Goal: Information Seeking & Learning: Learn about a topic

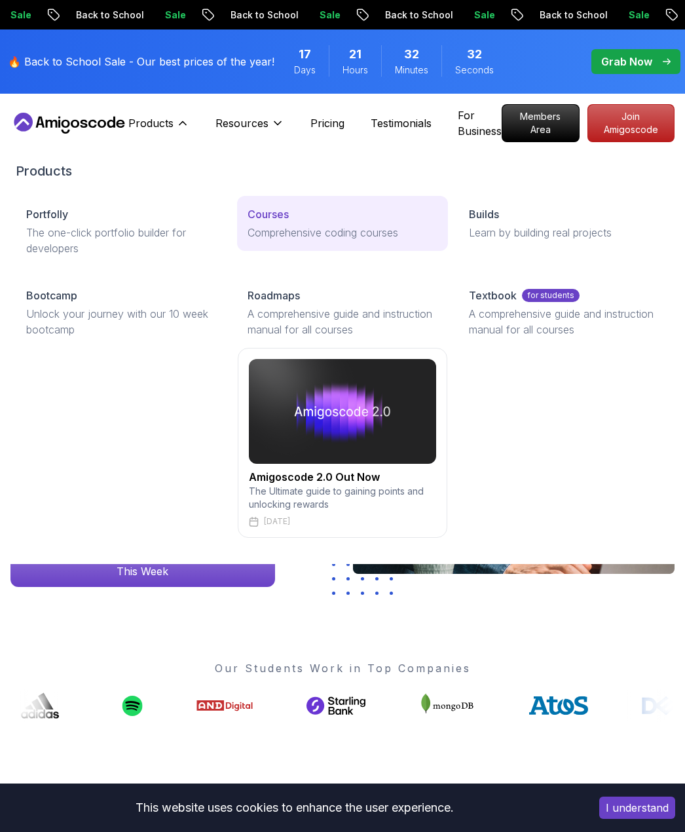
click at [278, 217] on p "Courses" at bounding box center [268, 214] width 41 height 16
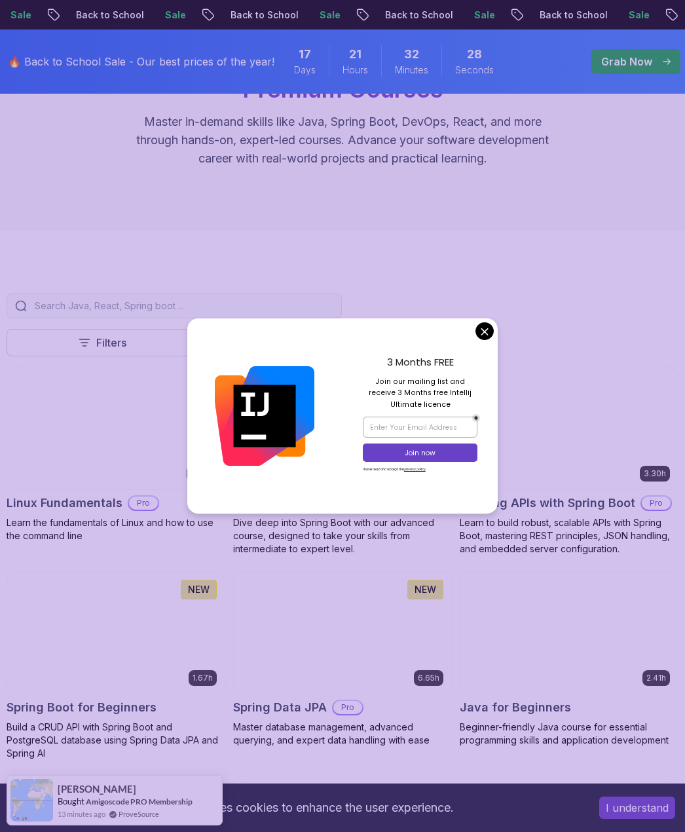
scroll to position [196, 0]
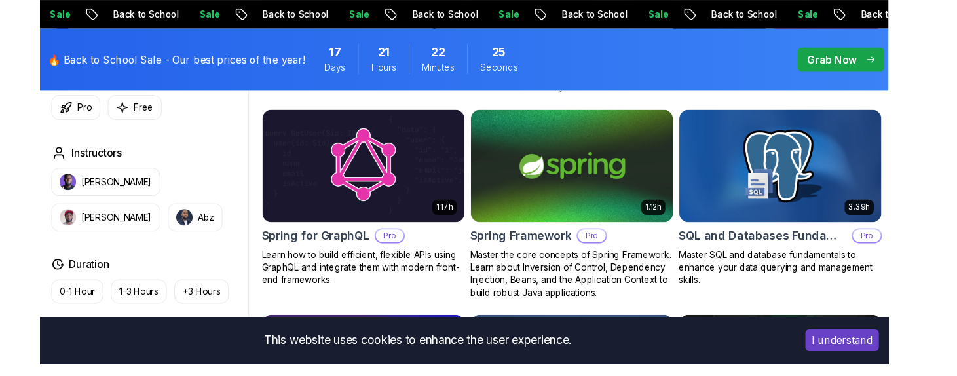
scroll to position [3198, 0]
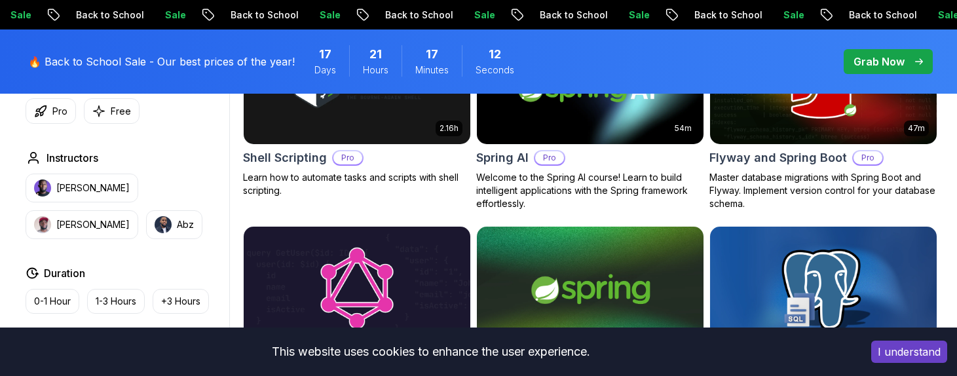
click at [195, 126] on div "Type Course Build Price Pro Free Instructors Nelson Djalo Richard Abz Duration …" at bounding box center [124, 248] width 209 height 496
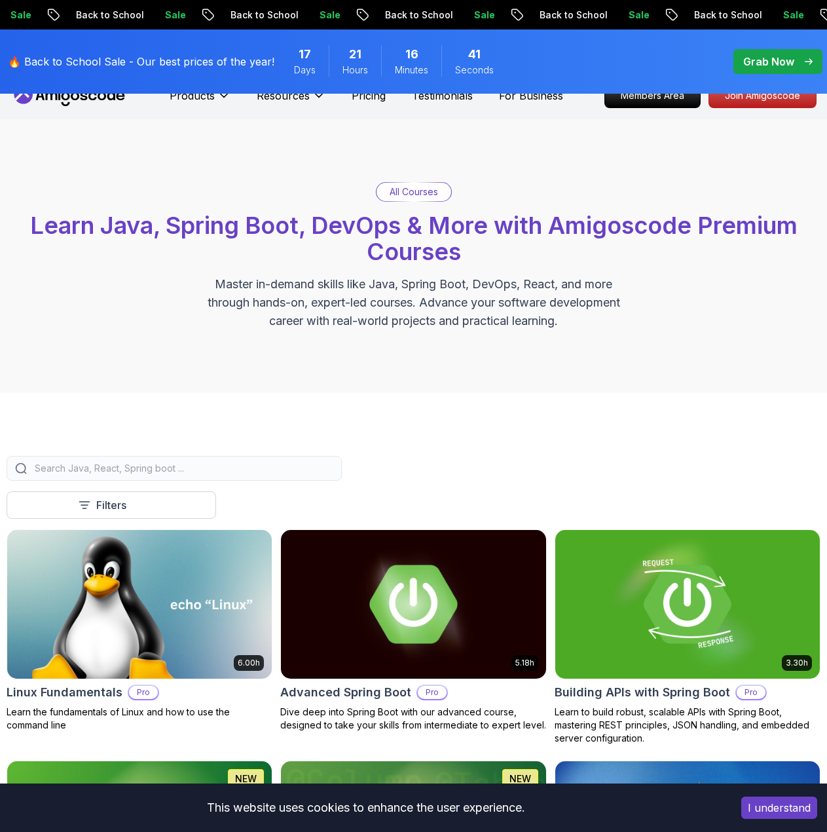
scroll to position [0, 0]
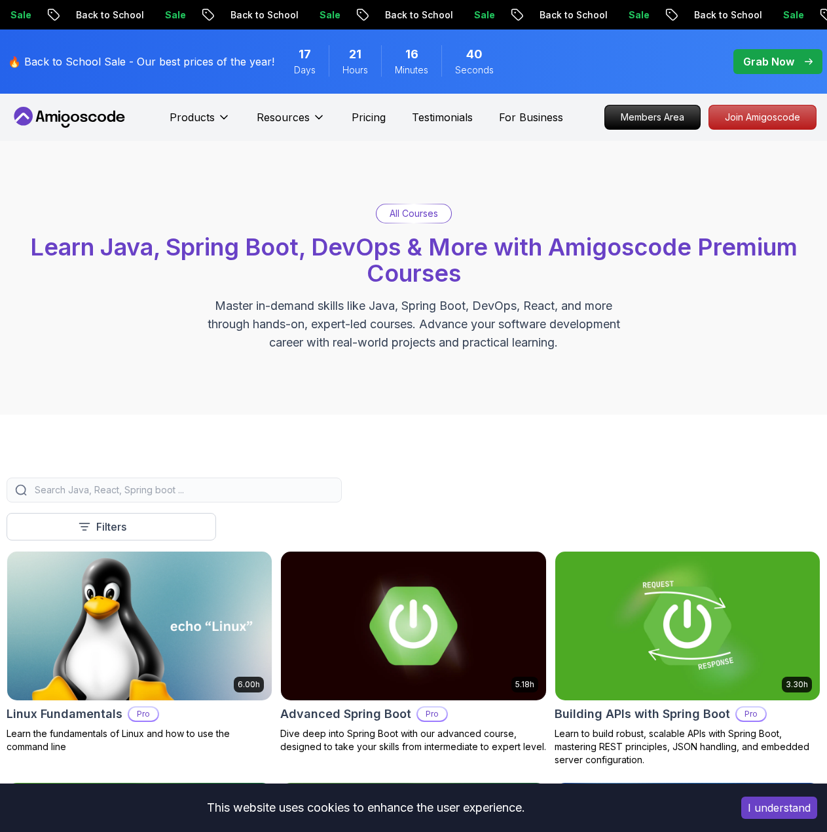
click at [166, 491] on input "search" at bounding box center [182, 489] width 301 height 13
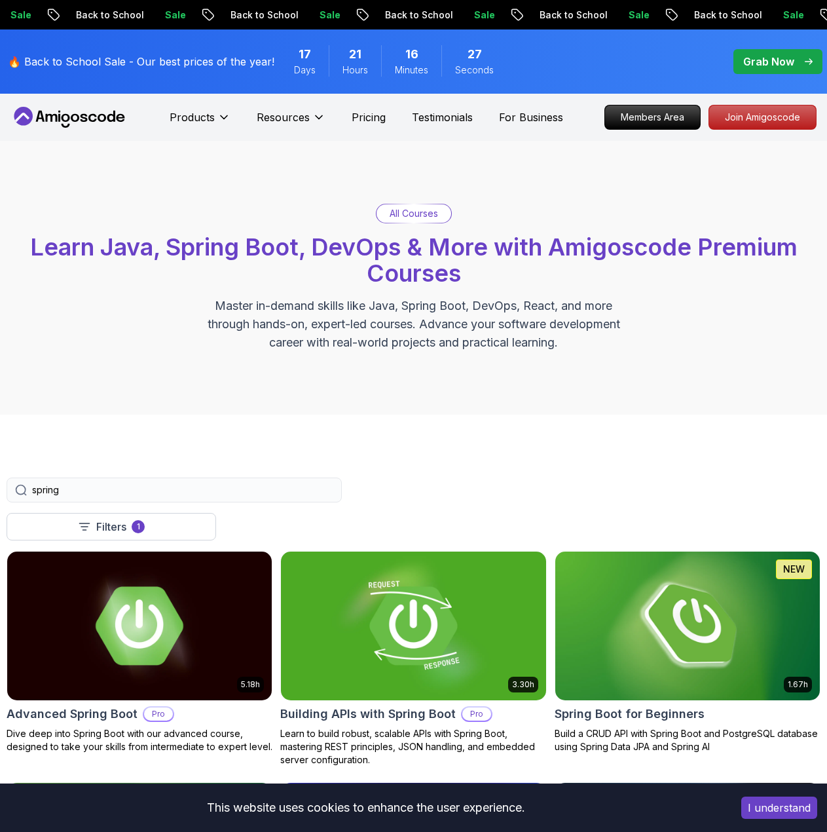
click at [121, 479] on div "spring" at bounding box center [174, 489] width 335 height 25
click at [109, 485] on input "spring" at bounding box center [182, 489] width 301 height 13
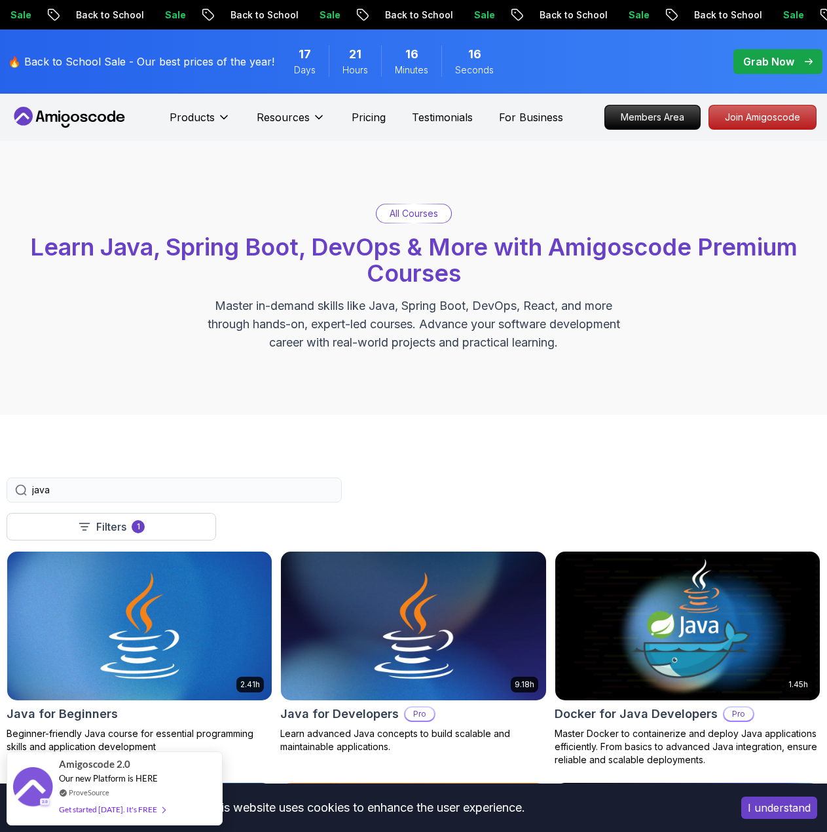
type input "java"
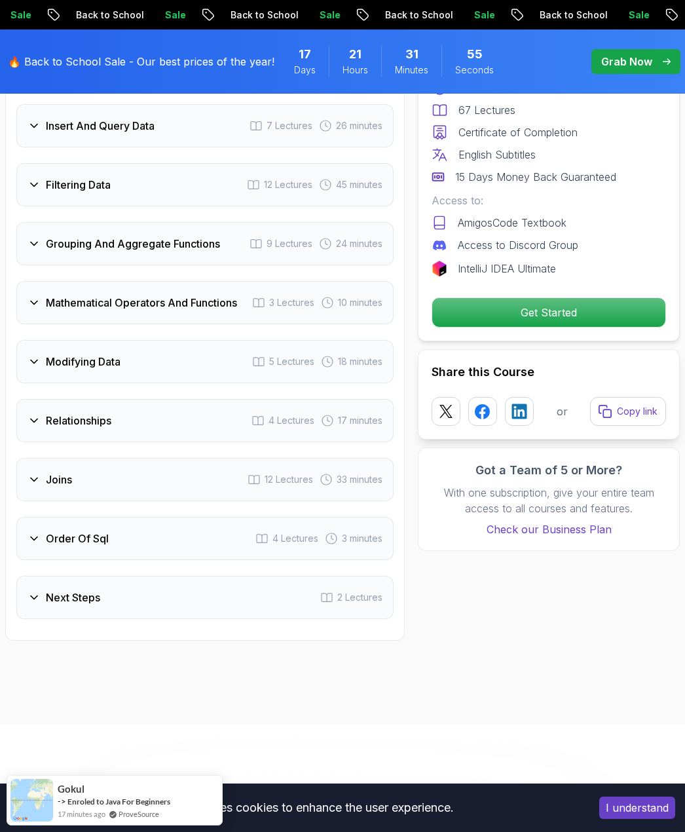
scroll to position [2030, 0]
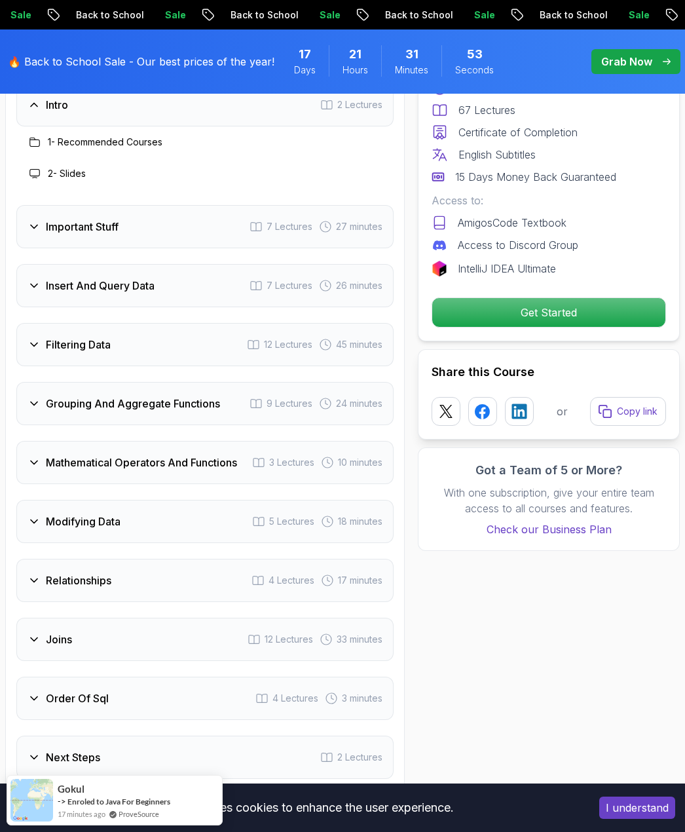
click at [37, 338] on icon at bounding box center [34, 344] width 13 height 13
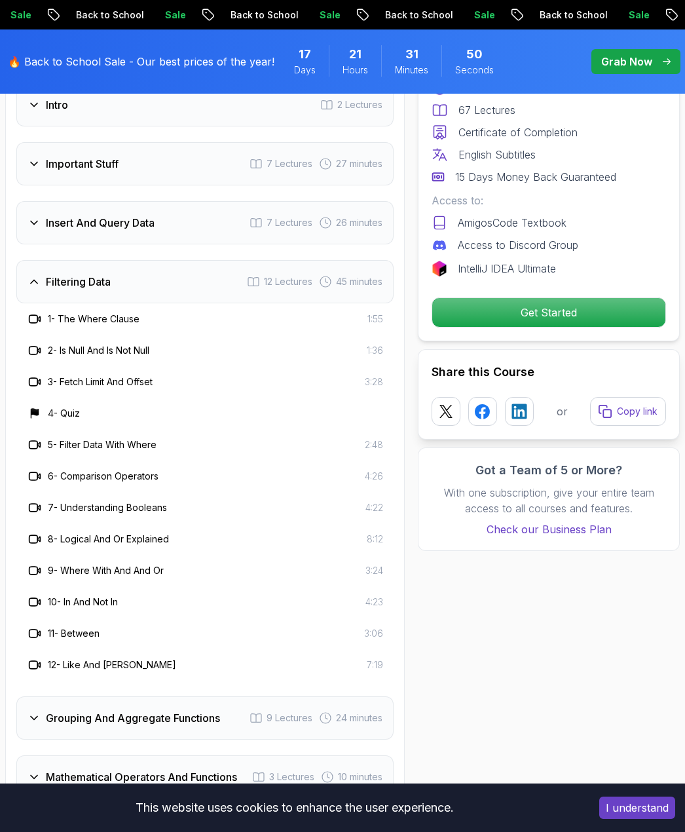
click at [35, 275] on div "Filtering Data 12 Lectures 45 minutes" at bounding box center [204, 281] width 377 height 43
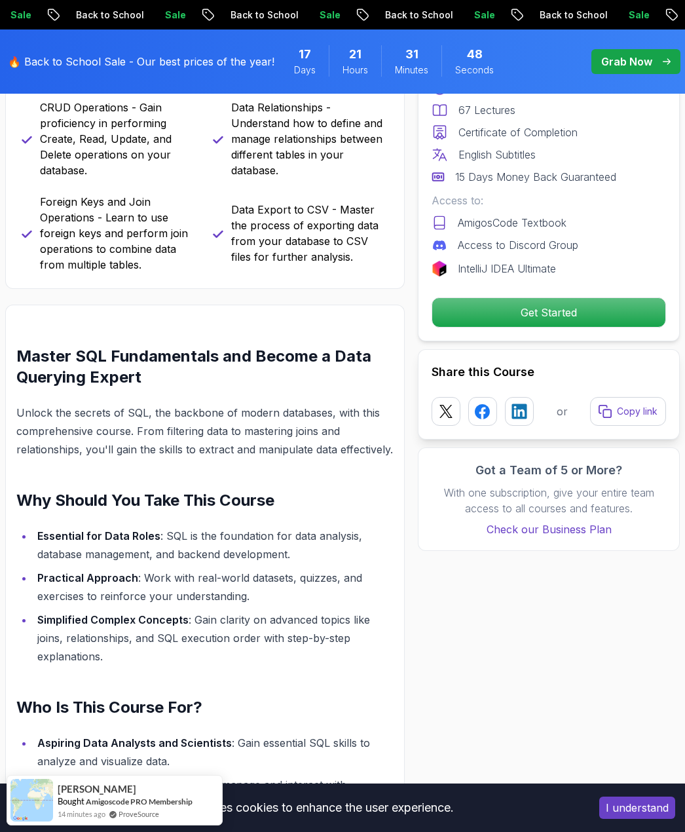
scroll to position [524, 0]
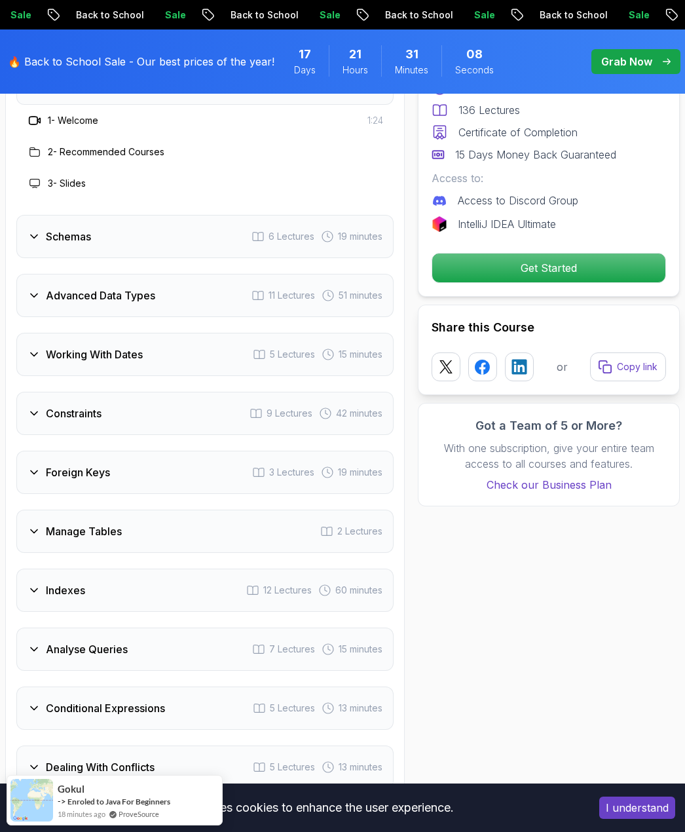
scroll to position [2161, 0]
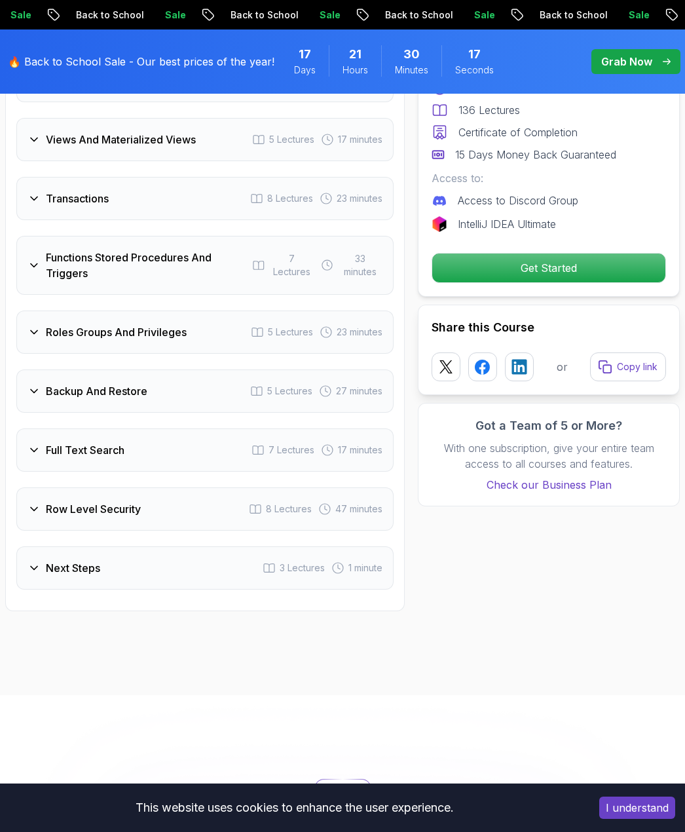
scroll to position [3078, 0]
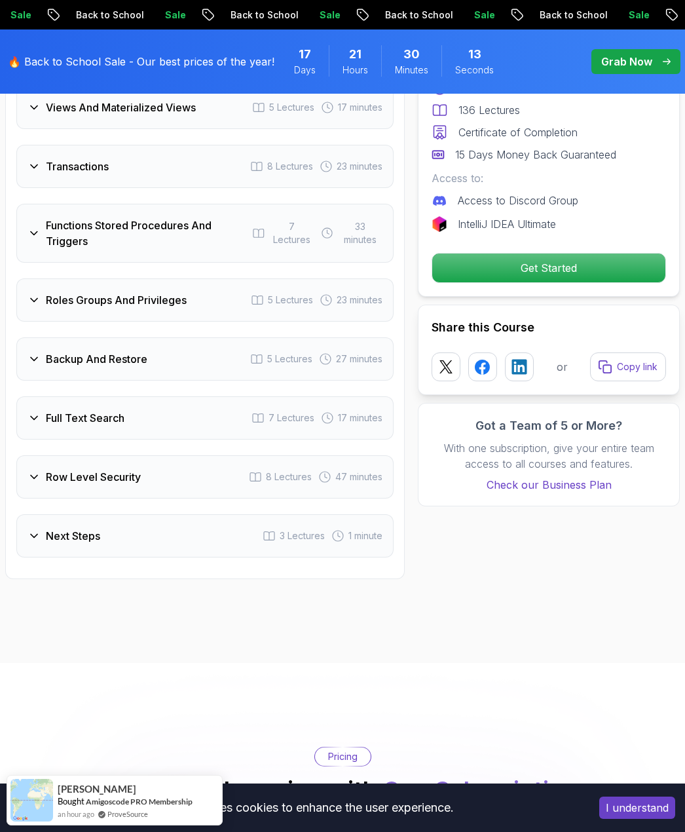
click at [33, 367] on div "Backup And Restore" at bounding box center [88, 359] width 120 height 16
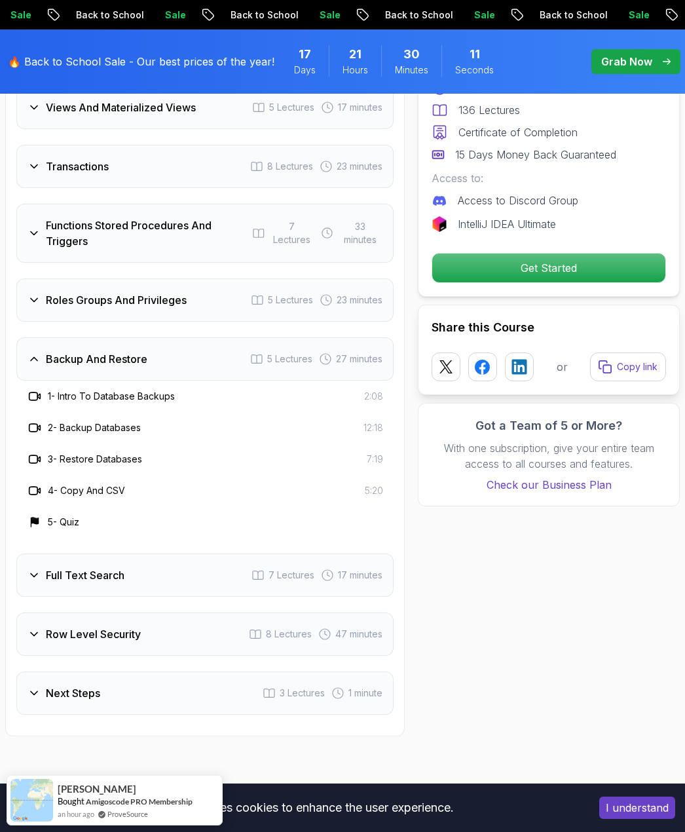
click at [33, 367] on div "Backup And Restore" at bounding box center [88, 359] width 120 height 16
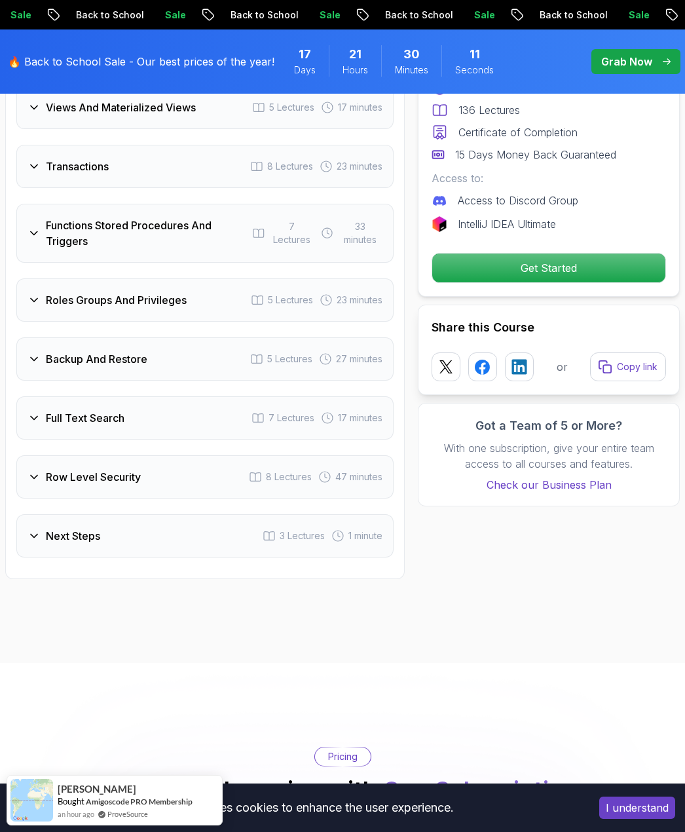
click at [33, 302] on icon at bounding box center [34, 299] width 13 height 13
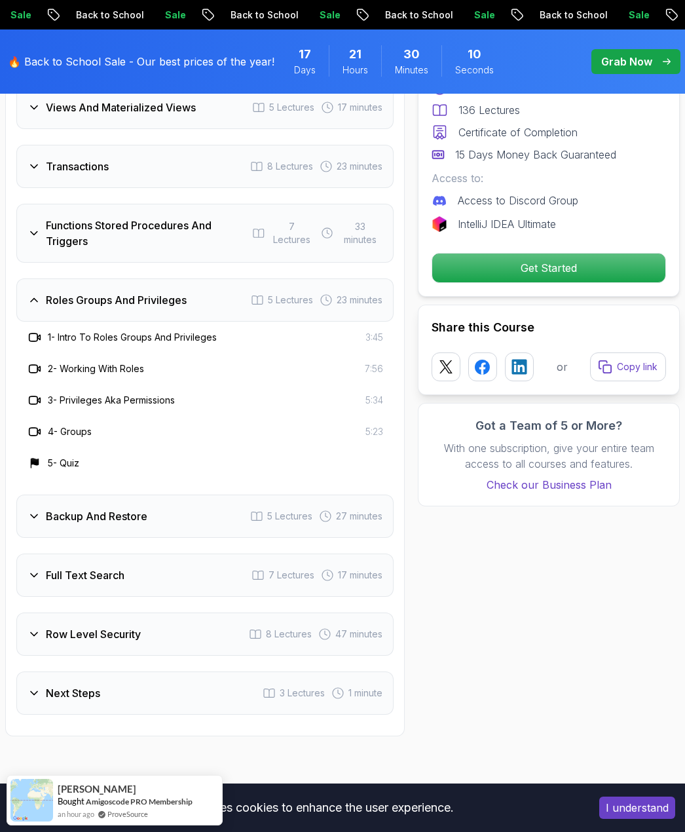
click at [33, 302] on icon at bounding box center [34, 299] width 13 height 13
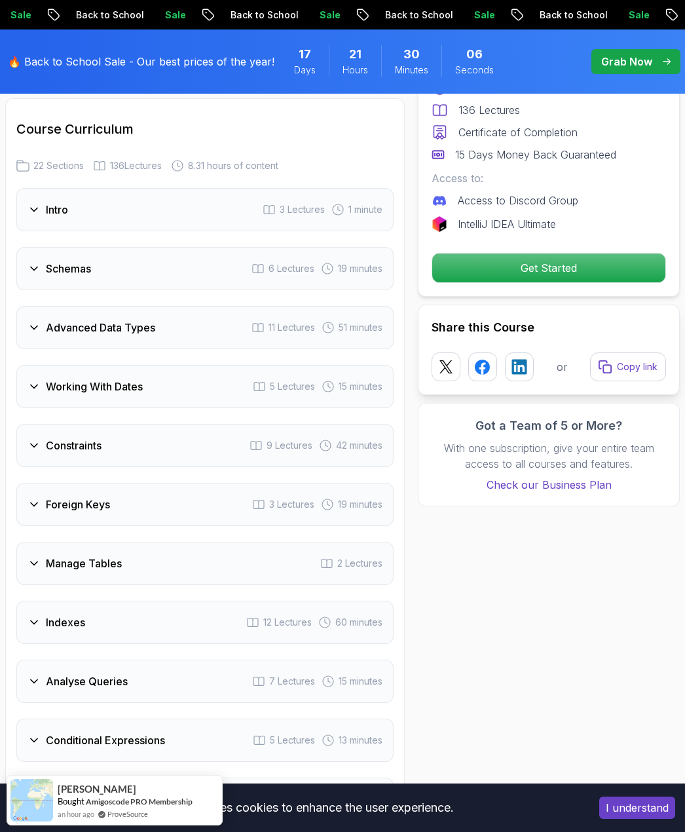
scroll to position [2001, 0]
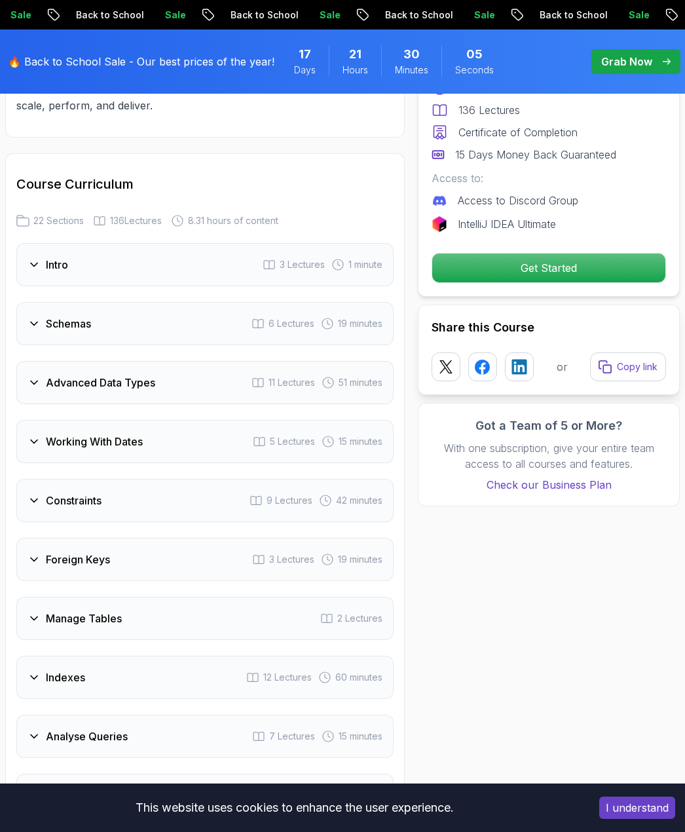
click at [32, 322] on icon at bounding box center [34, 323] width 13 height 13
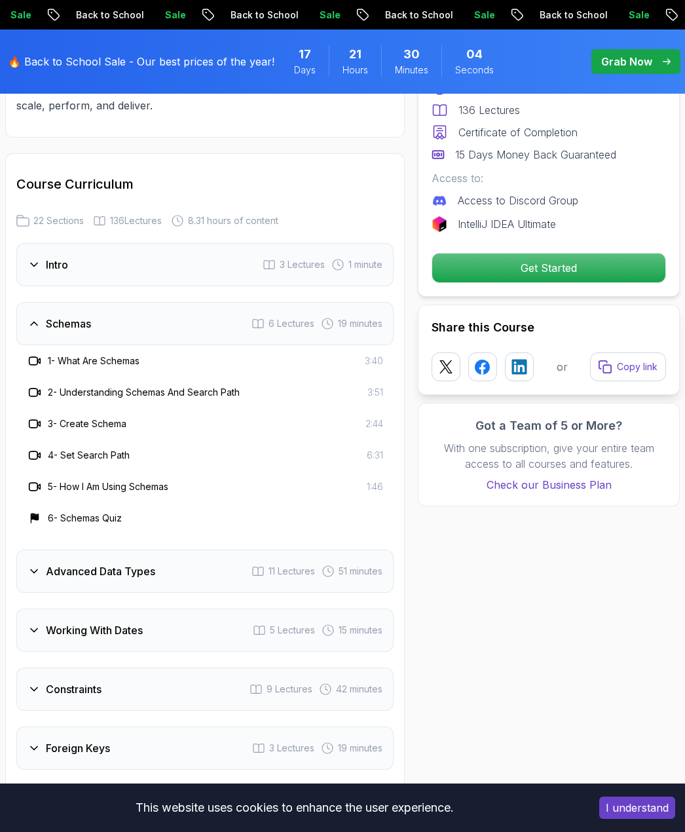
click at [32, 322] on icon at bounding box center [34, 323] width 13 height 13
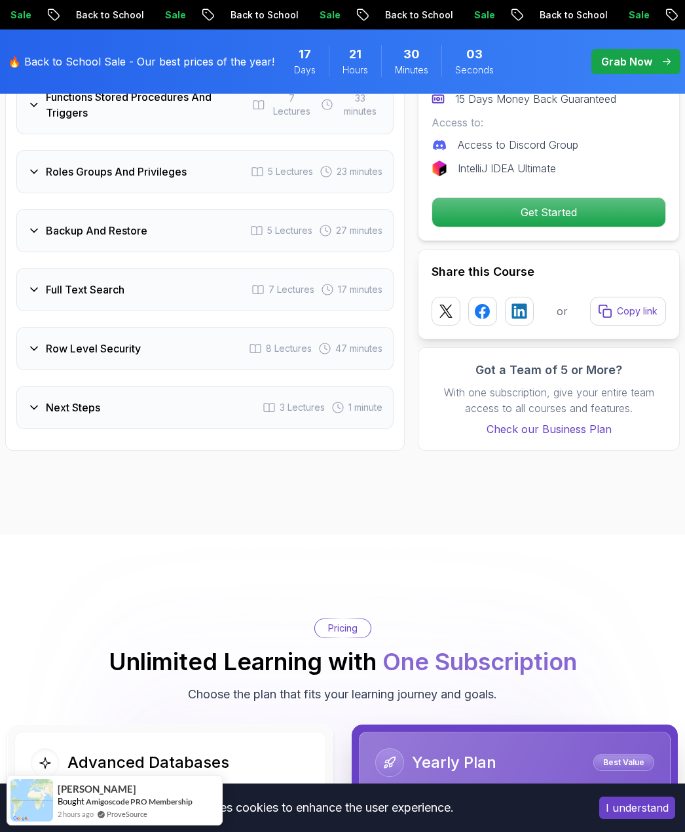
scroll to position [2918, 0]
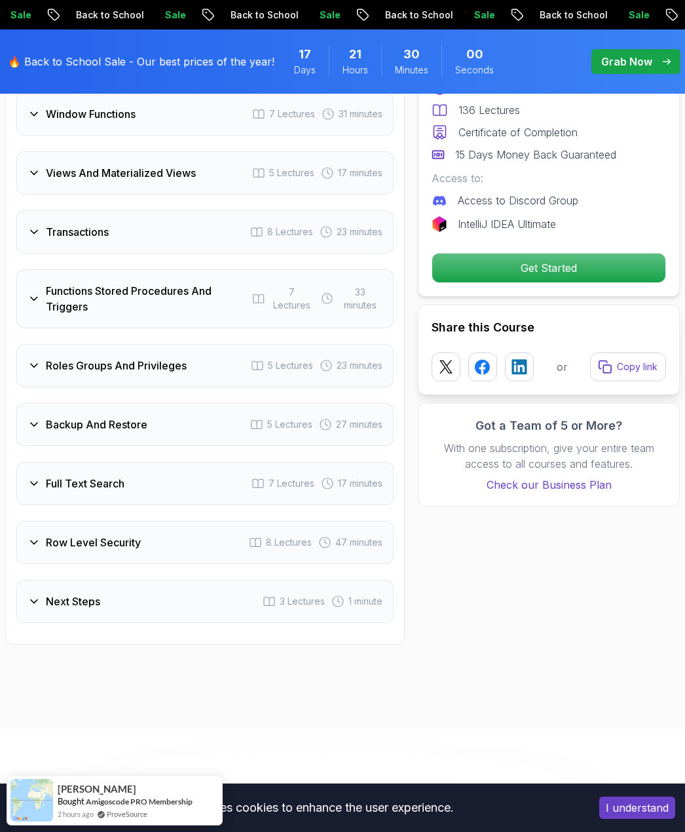
click at [31, 432] on div "Backup And Restore" at bounding box center [88, 425] width 120 height 16
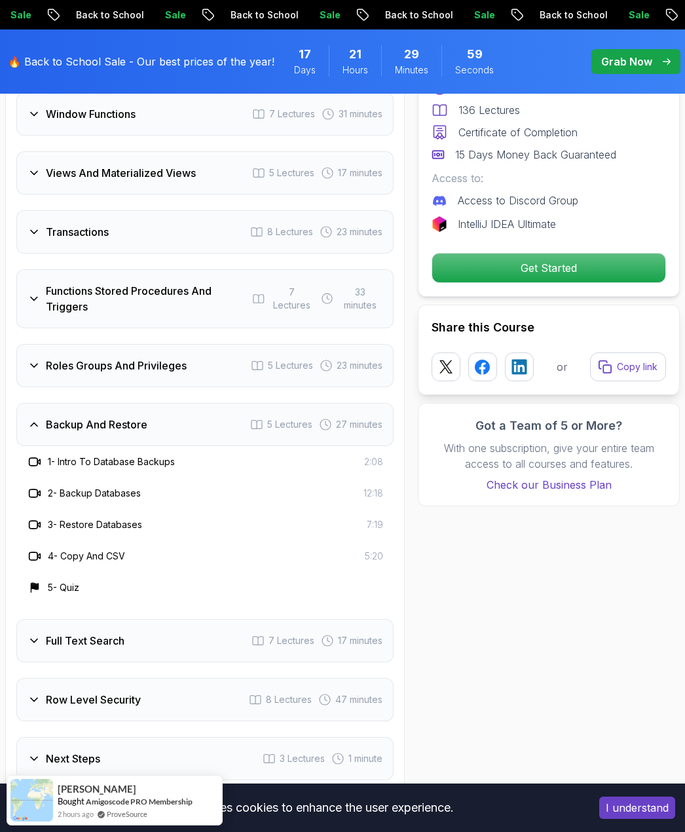
click at [30, 427] on icon at bounding box center [34, 424] width 13 height 13
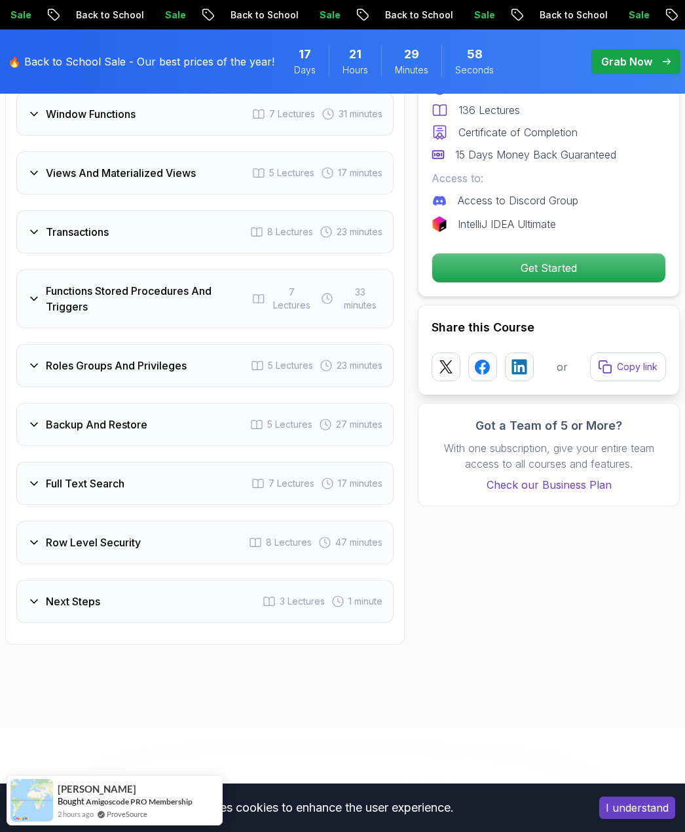
click at [31, 485] on icon at bounding box center [34, 483] width 13 height 13
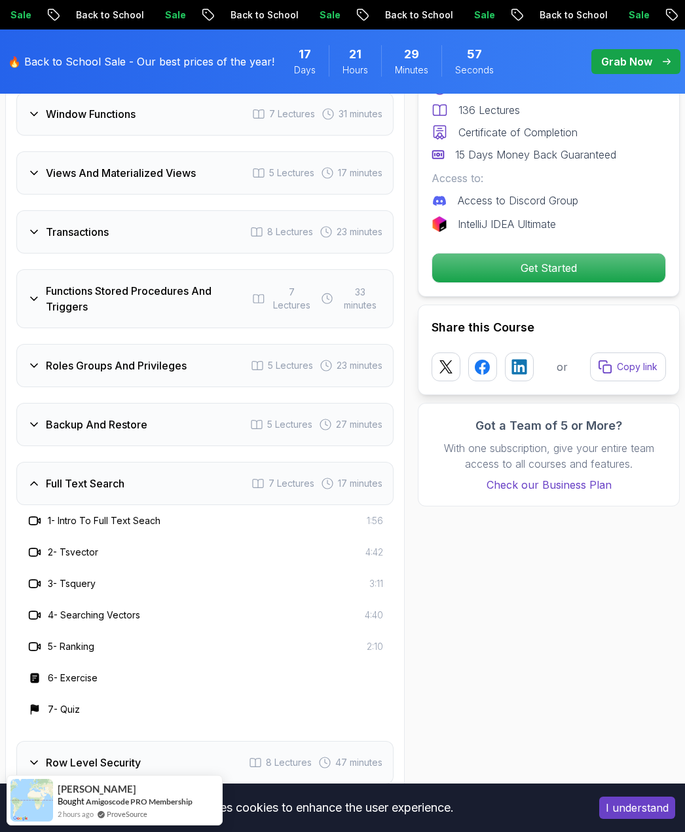
click at [31, 485] on icon at bounding box center [34, 483] width 13 height 13
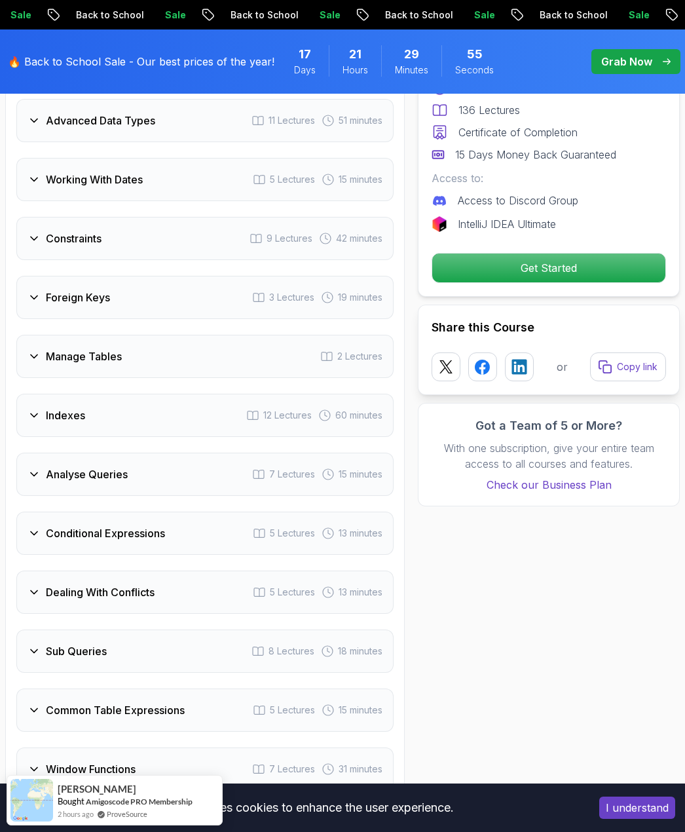
scroll to position [1936, 0]
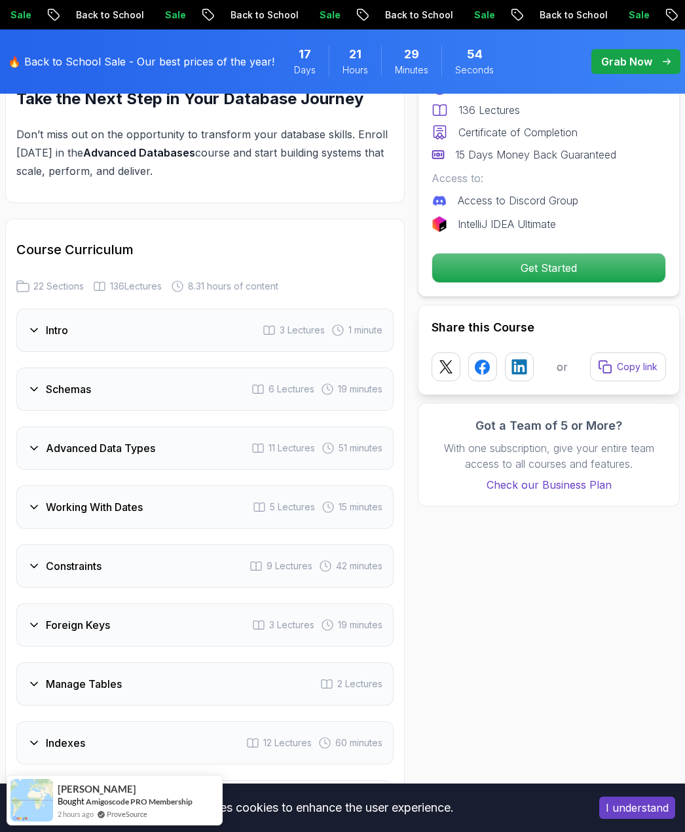
click at [35, 395] on icon at bounding box center [34, 388] width 13 height 13
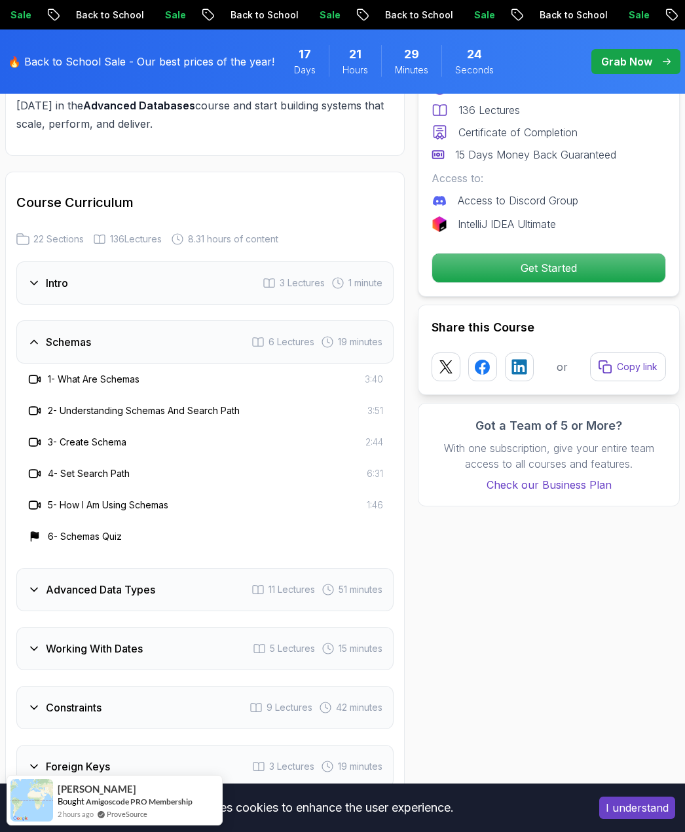
scroll to position [2132, 0]
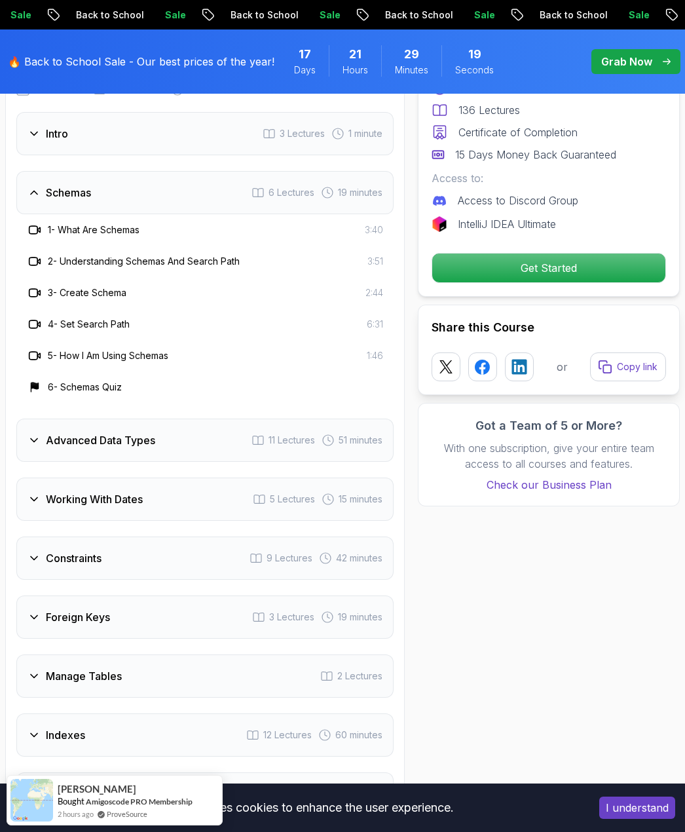
click at [29, 447] on div "Advanced Data Types" at bounding box center [92, 440] width 128 height 16
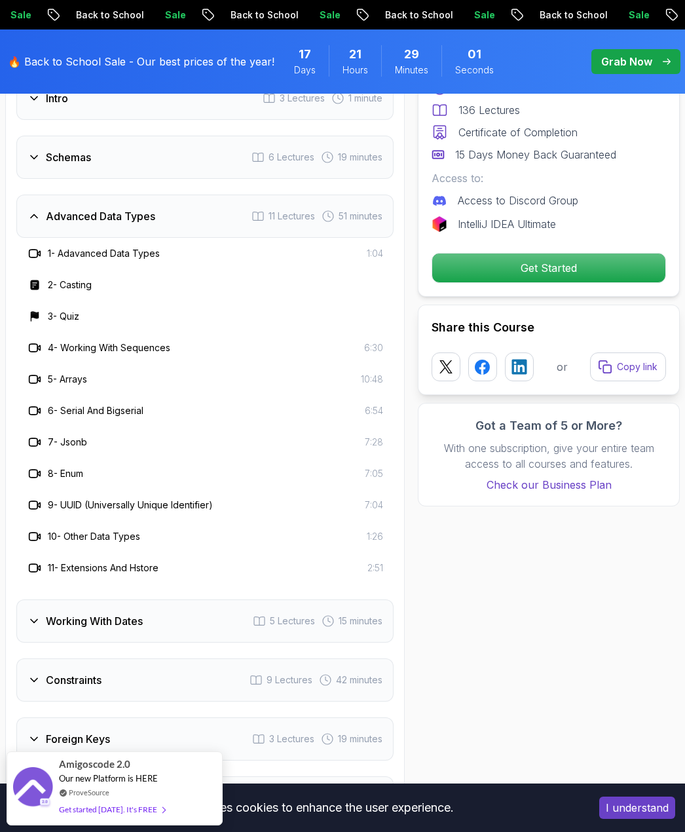
scroll to position [2329, 0]
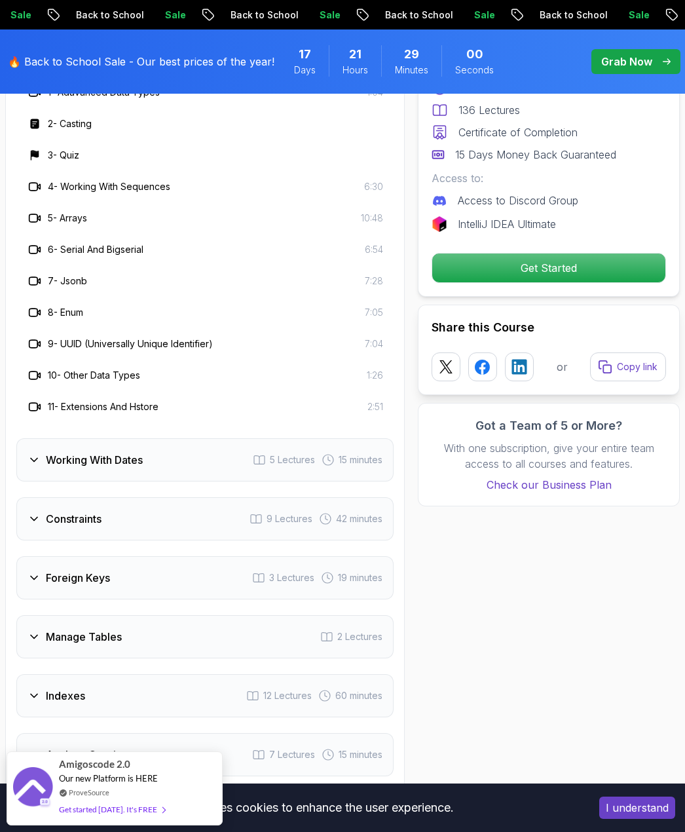
click at [40, 468] on div "Working With Dates" at bounding box center [85, 460] width 115 height 16
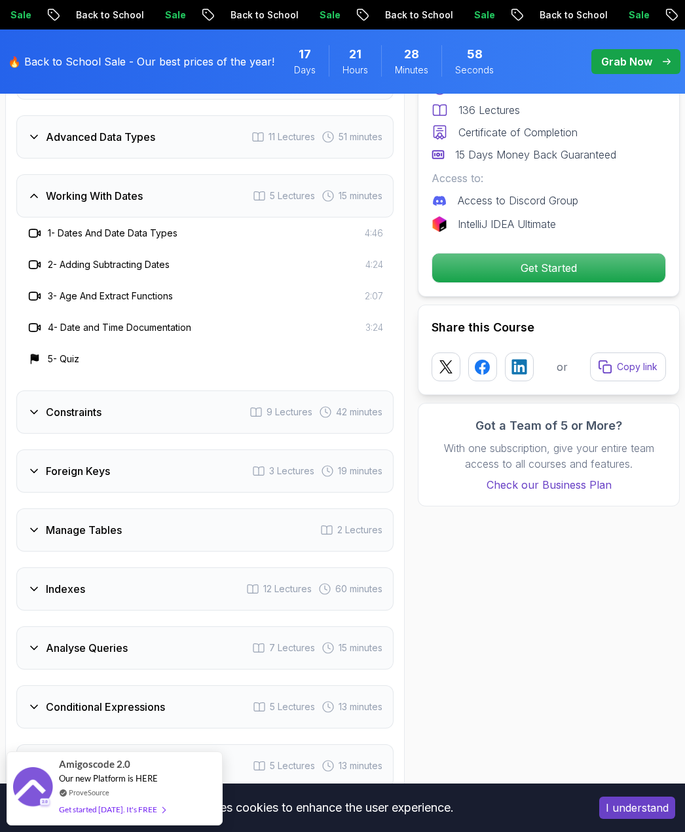
scroll to position [2067, 0]
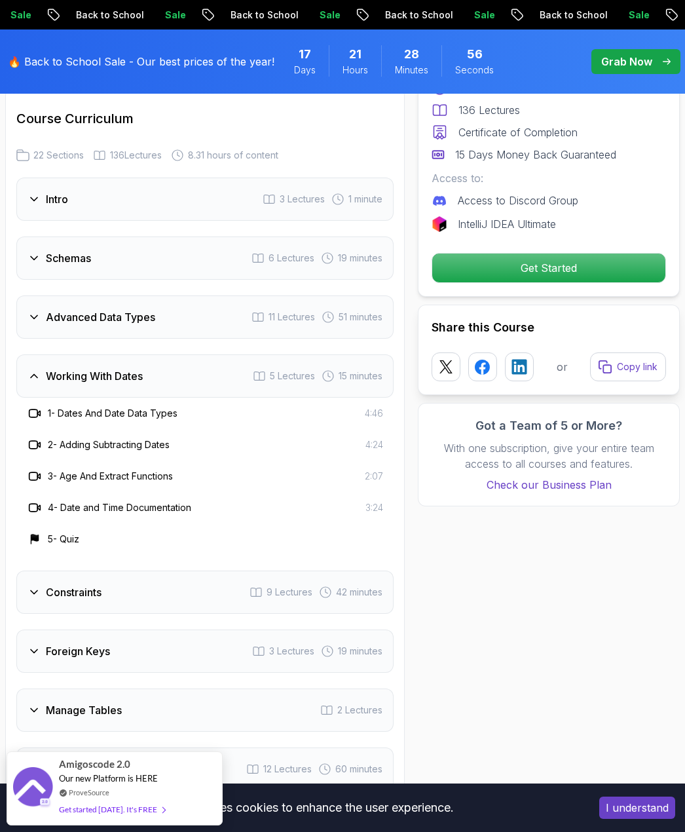
click at [28, 372] on icon at bounding box center [34, 375] width 13 height 13
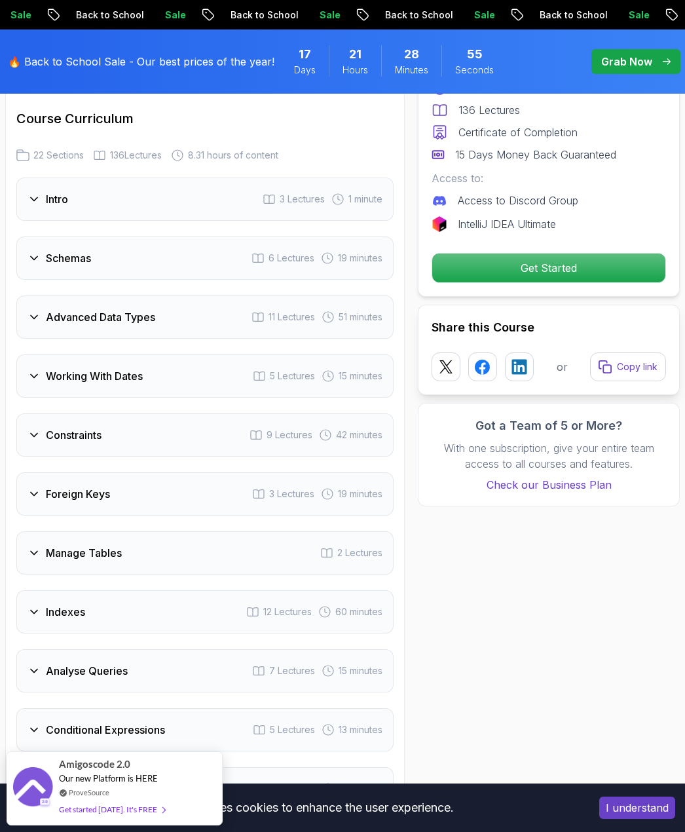
click at [34, 430] on icon at bounding box center [34, 434] width 13 height 13
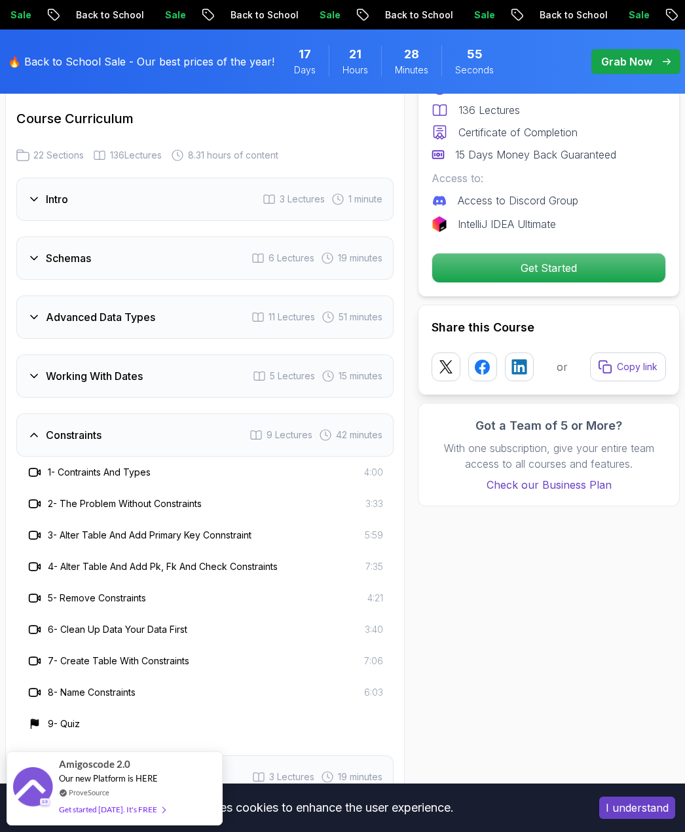
click at [34, 430] on icon at bounding box center [34, 434] width 13 height 13
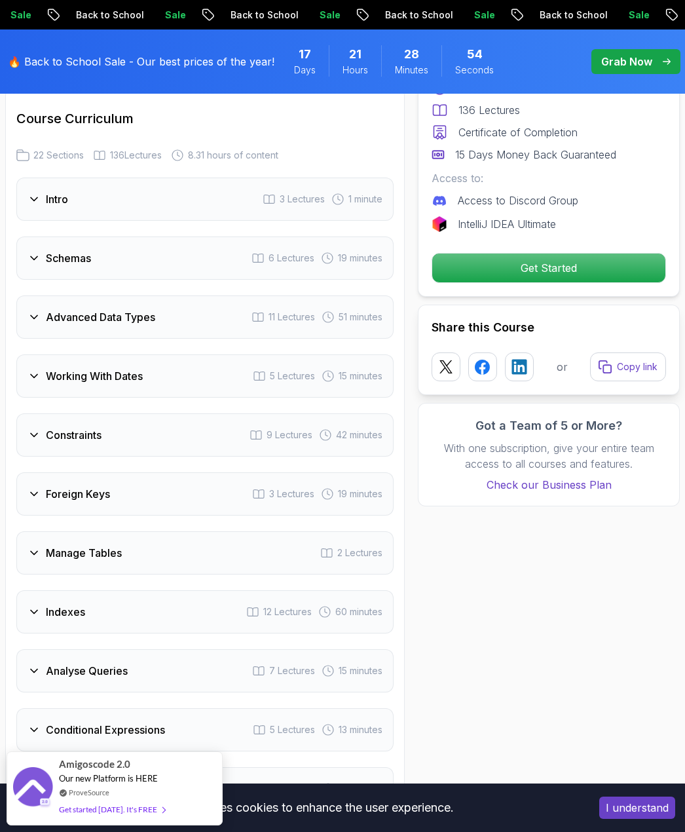
click at [27, 487] on div "Foreign Keys 3 Lectures 19 minutes" at bounding box center [204, 493] width 377 height 43
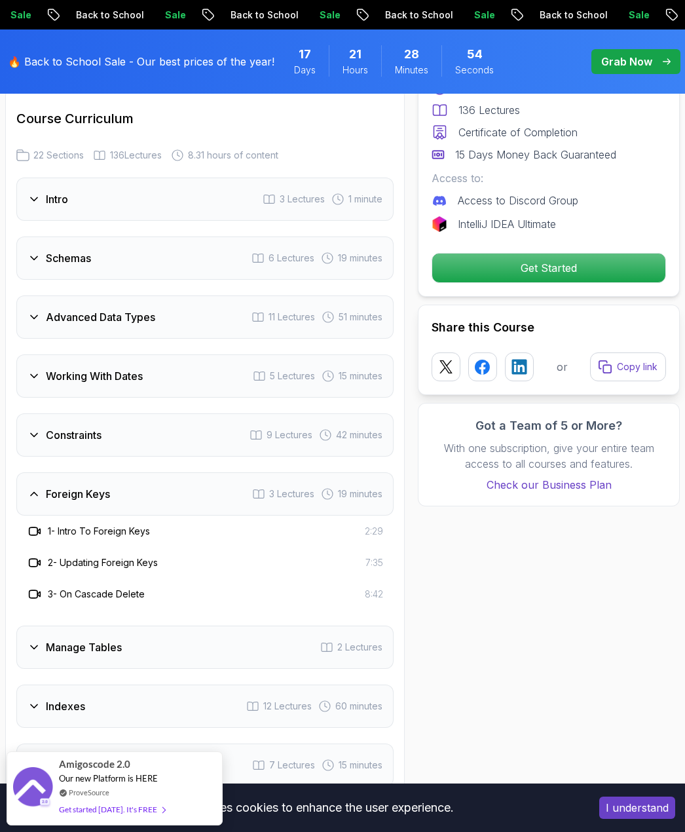
click at [27, 487] on div "Foreign Keys 3 Lectures 19 minutes" at bounding box center [204, 493] width 377 height 43
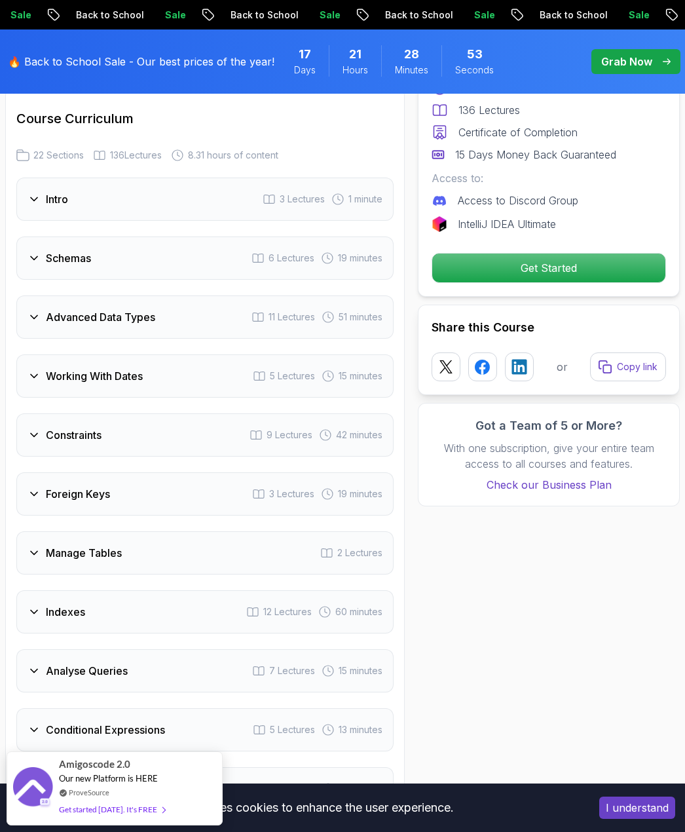
click at [42, 559] on div "Manage Tables" at bounding box center [75, 553] width 94 height 16
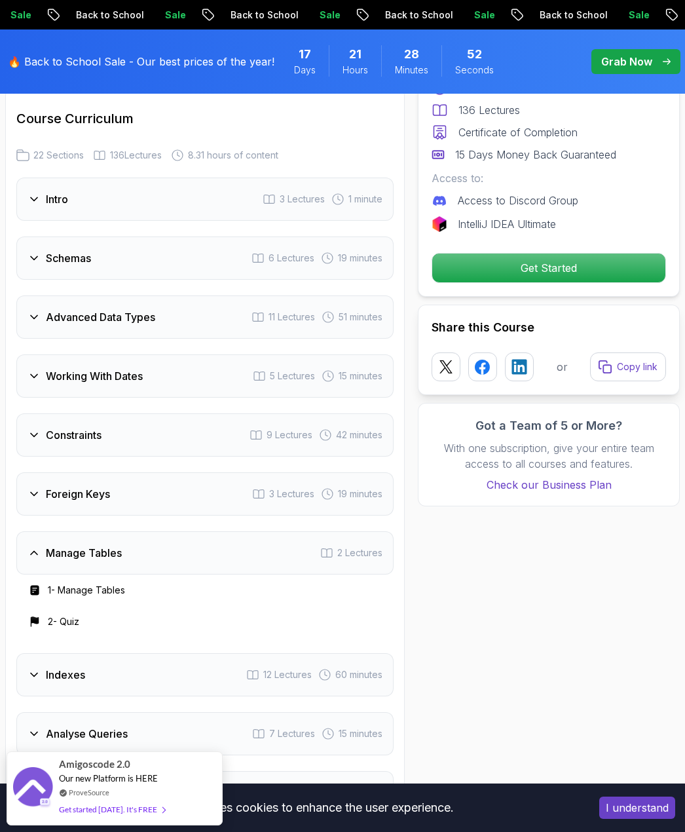
click at [39, 558] on icon at bounding box center [34, 552] width 13 height 13
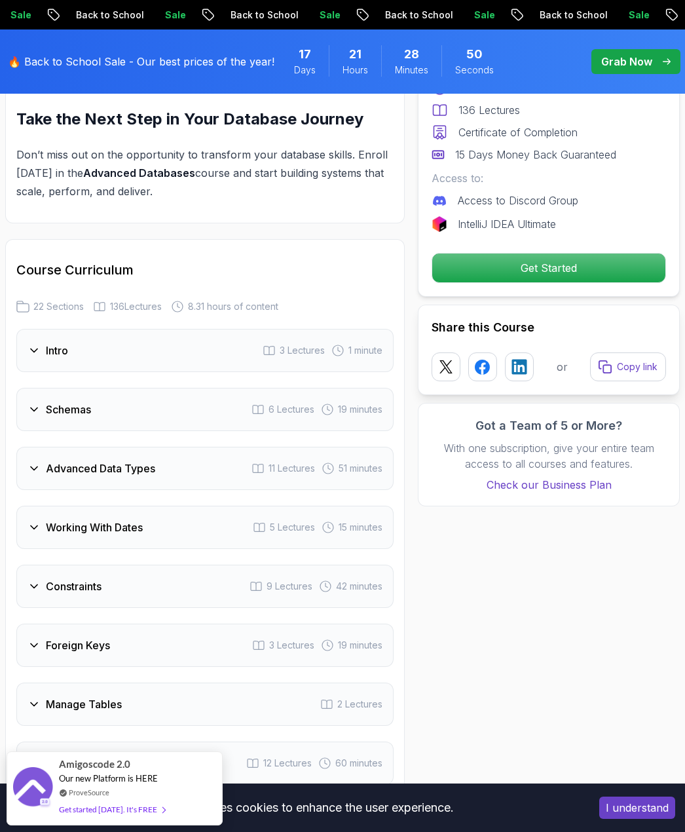
scroll to position [1870, 0]
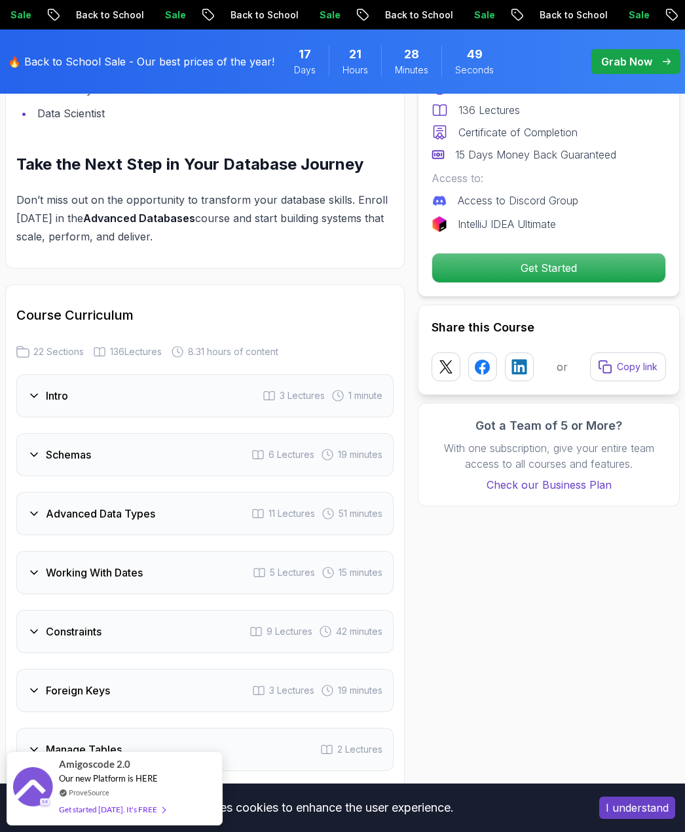
click at [43, 463] on div "Schemas 6 Lectures 19 minutes" at bounding box center [204, 454] width 377 height 43
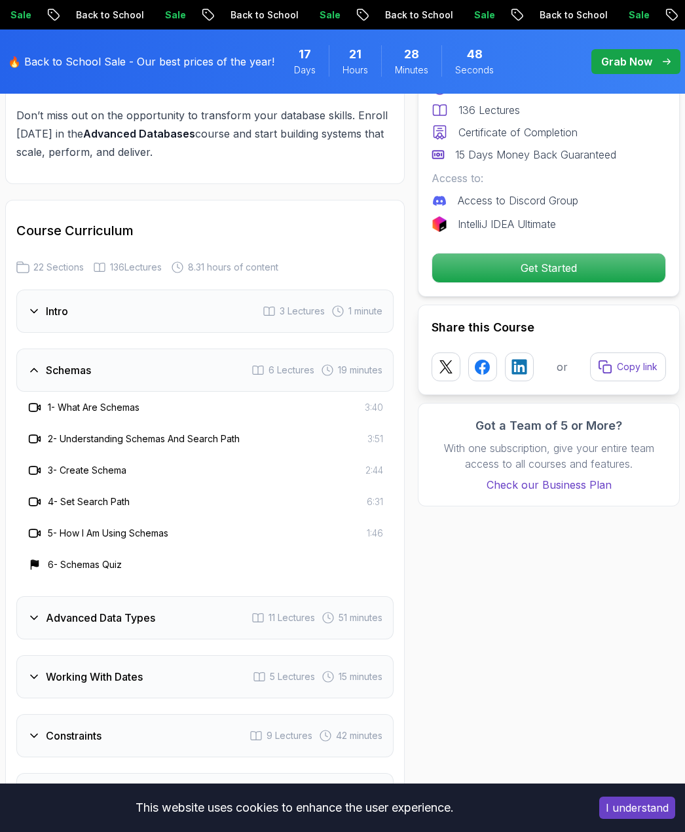
scroll to position [2132, 0]
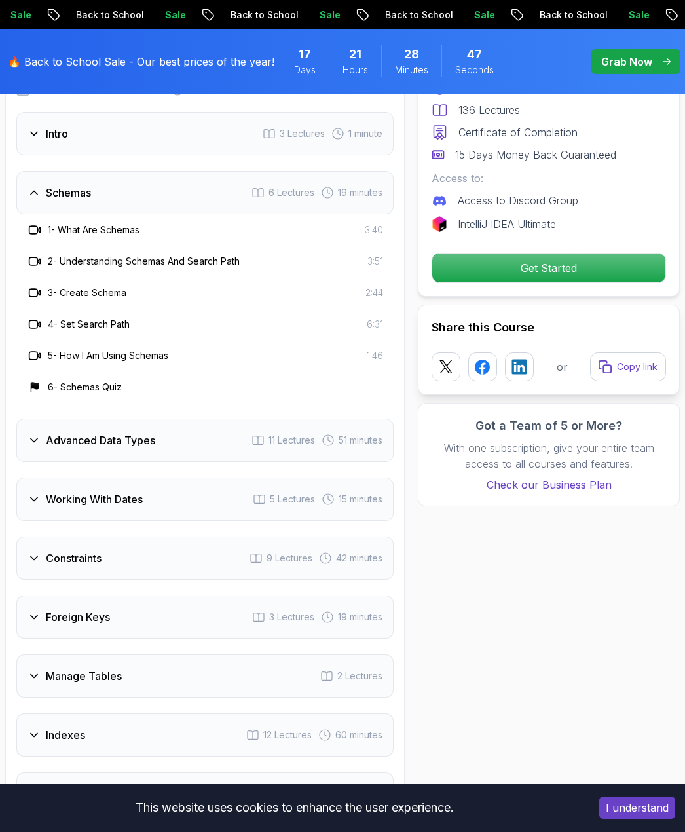
click at [33, 442] on icon at bounding box center [34, 440] width 13 height 13
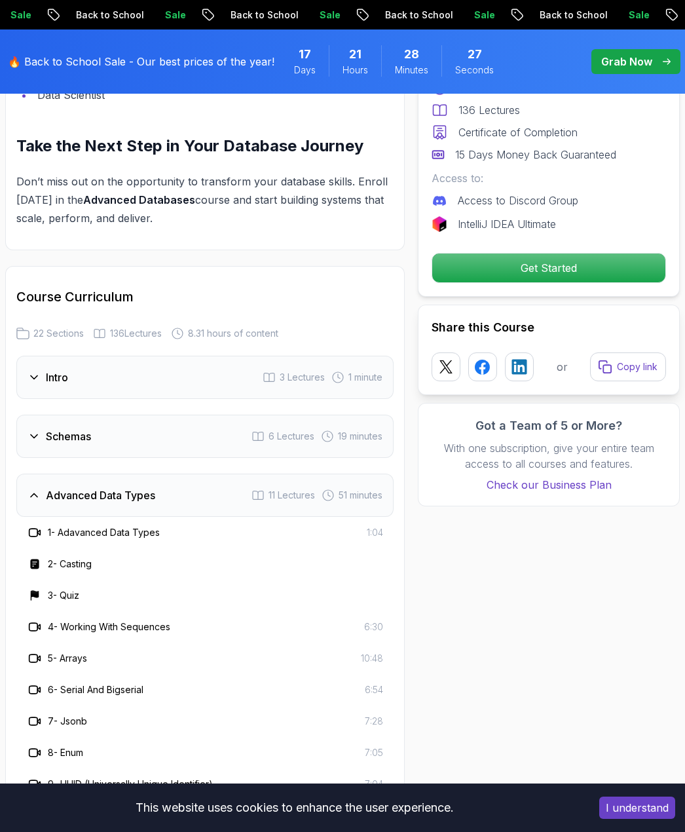
scroll to position [1870, 0]
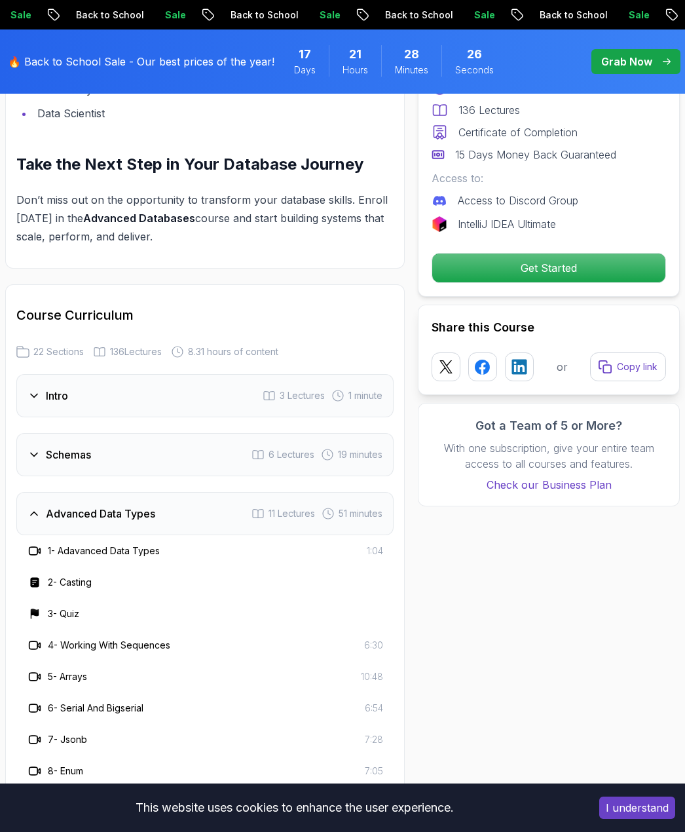
click at [39, 455] on icon at bounding box center [34, 454] width 13 height 13
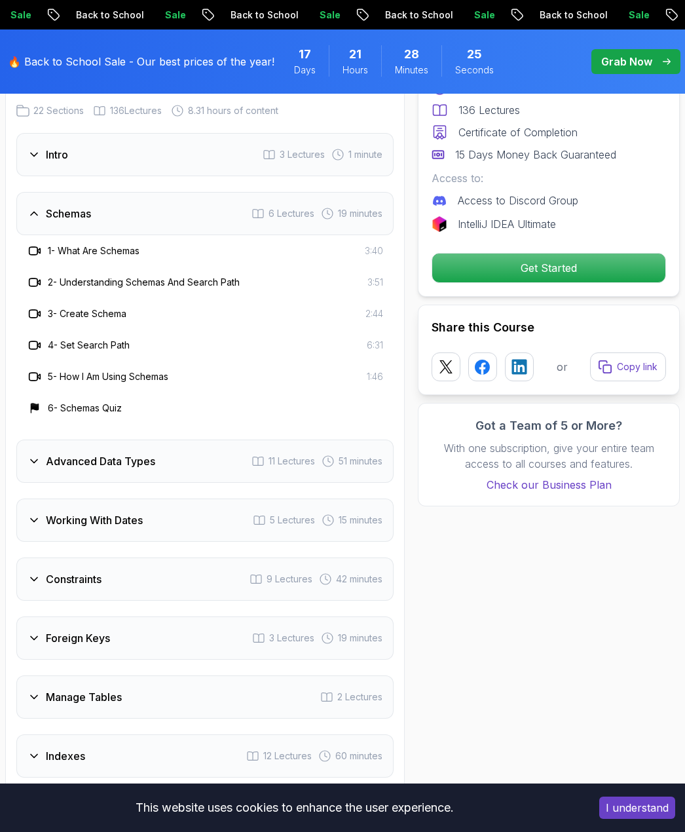
scroll to position [2132, 0]
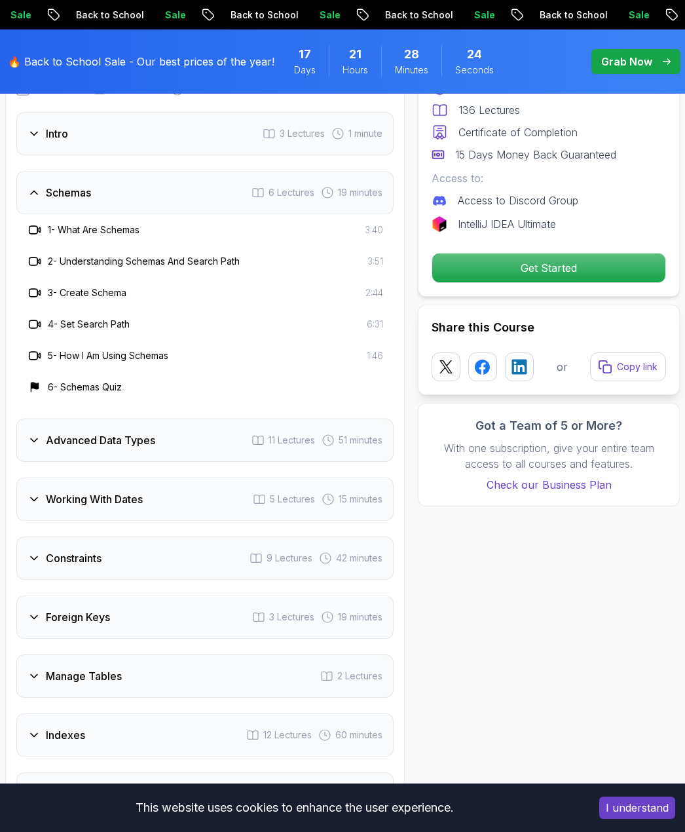
click at [57, 443] on h3 "Advanced Data Types" at bounding box center [100, 440] width 109 height 16
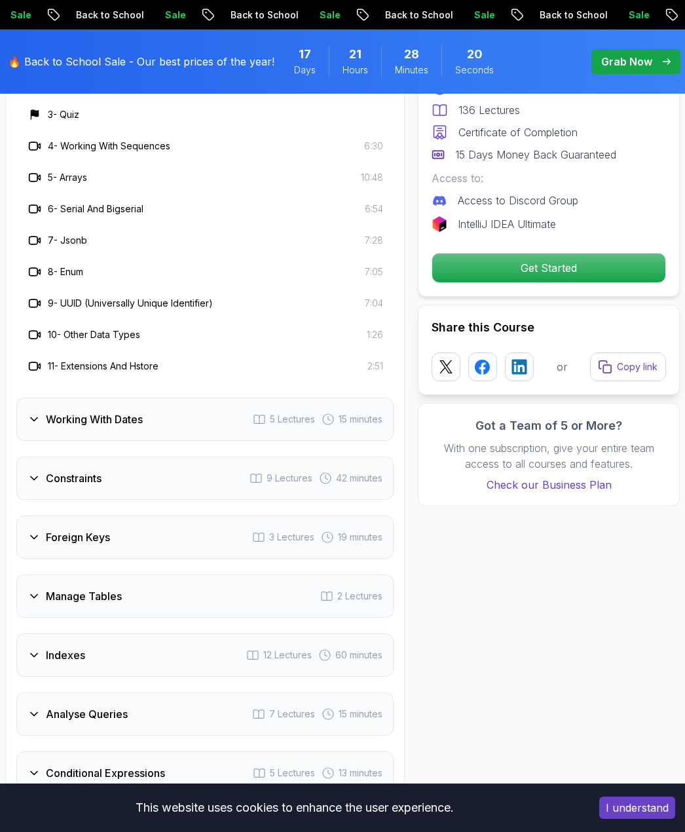
scroll to position [2394, 0]
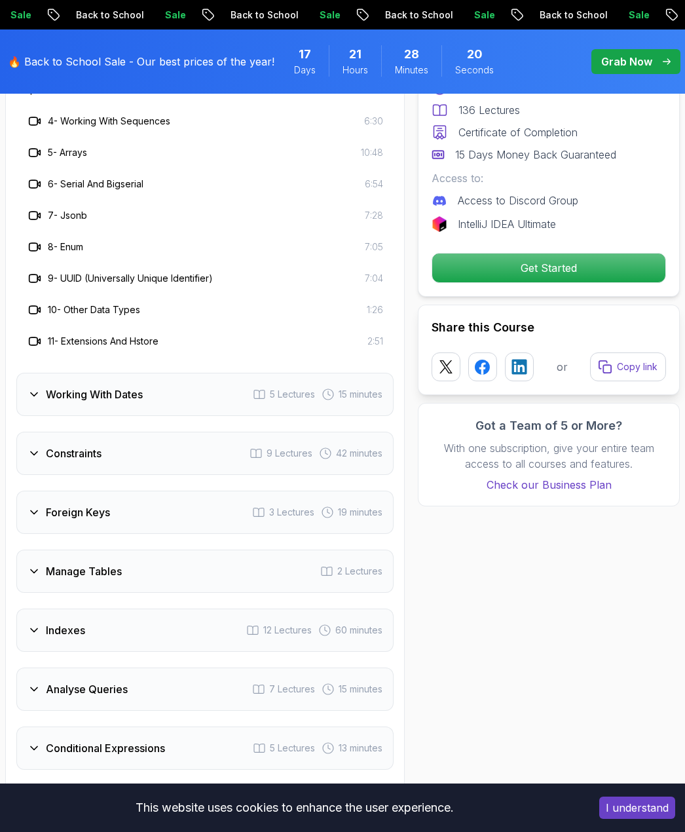
click at [51, 391] on h3 "Working With Dates" at bounding box center [94, 394] width 97 height 16
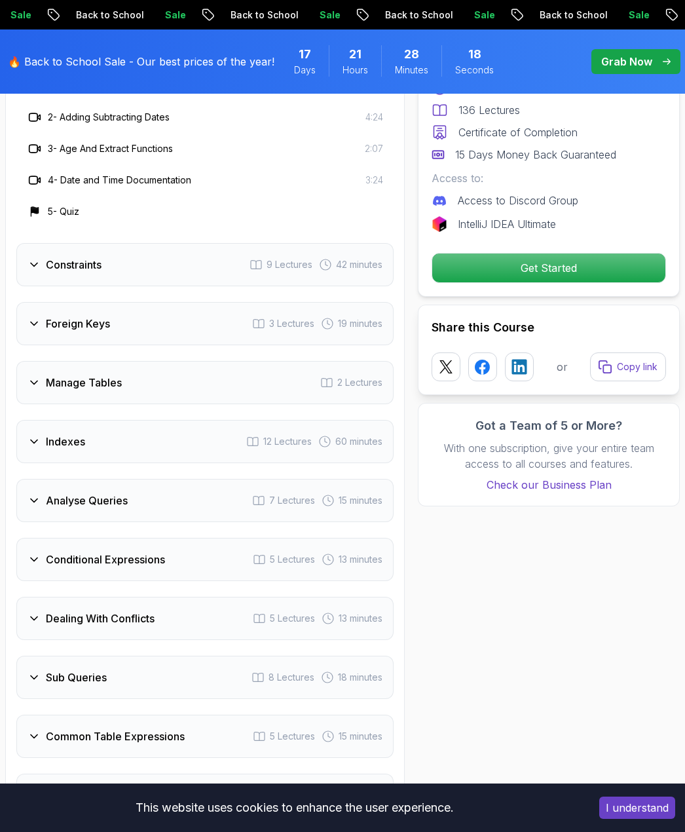
click at [30, 274] on div "Constraints 9 Lectures 42 minutes" at bounding box center [204, 264] width 377 height 43
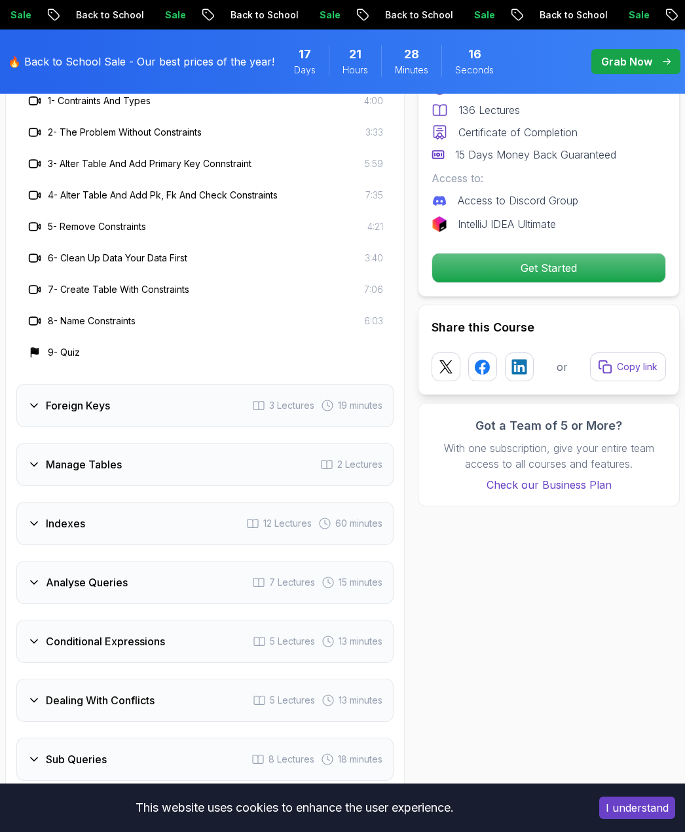
scroll to position [2460, 0]
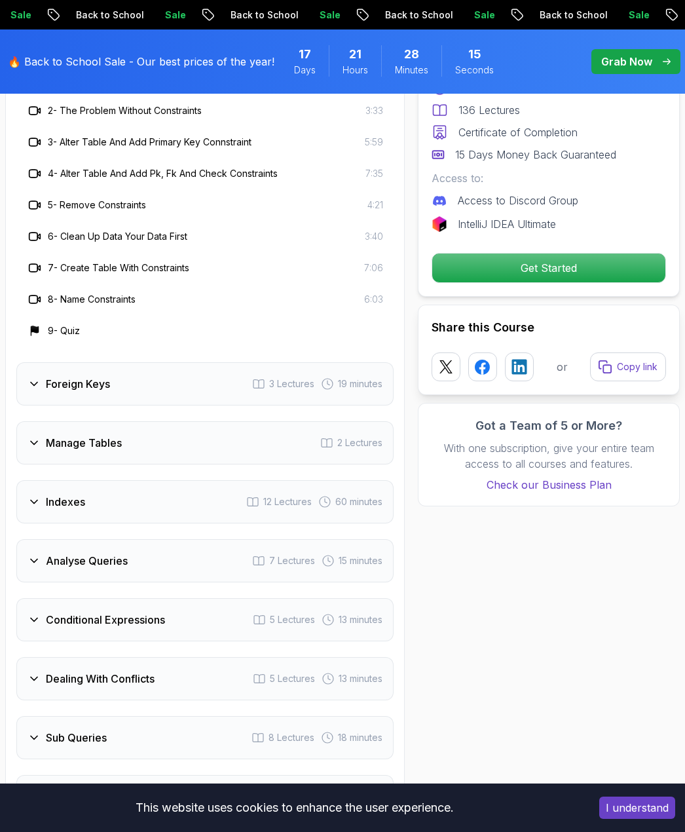
click at [31, 511] on div "Indexes 12 Lectures 60 minutes" at bounding box center [204, 501] width 377 height 43
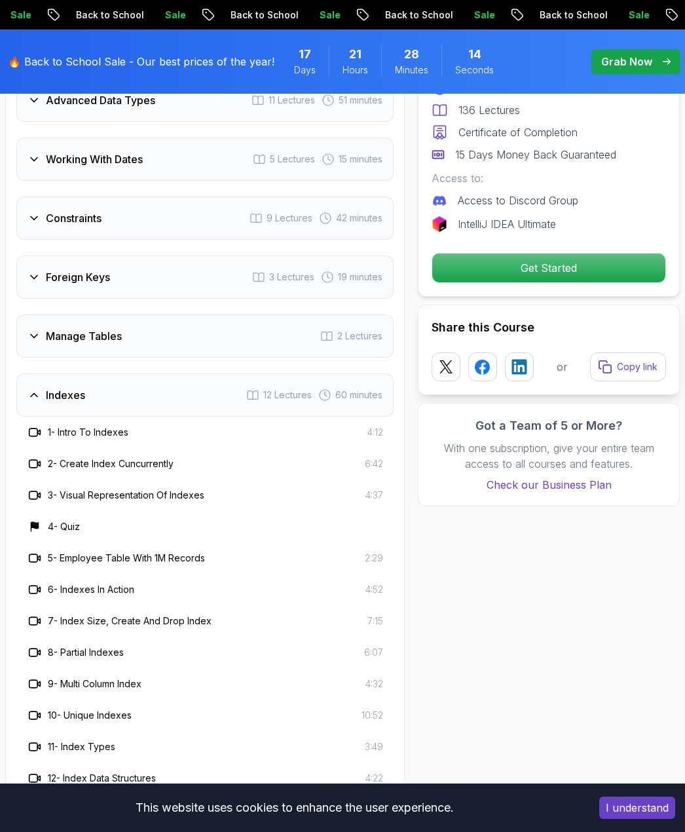
scroll to position [2263, 0]
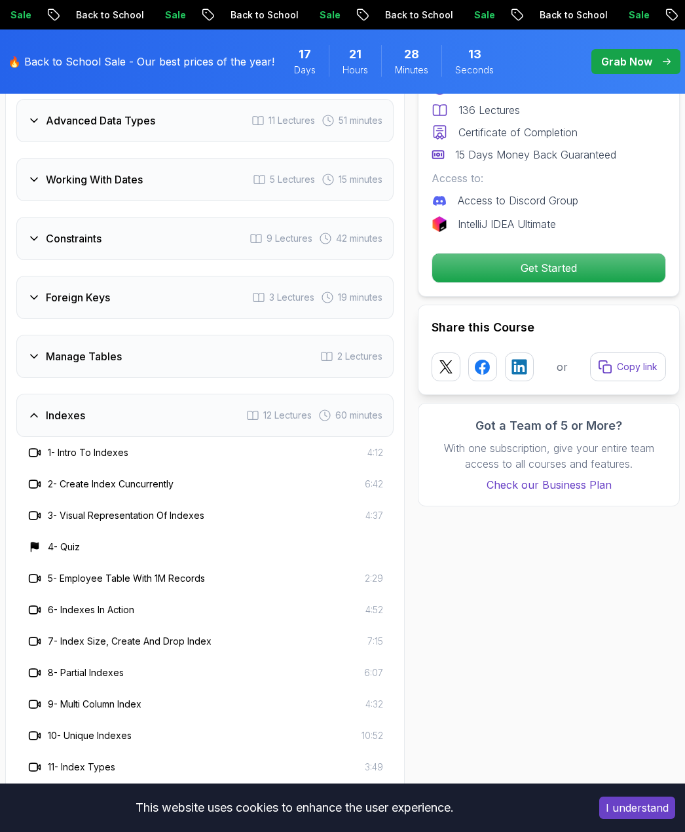
click at [39, 360] on icon at bounding box center [34, 356] width 13 height 13
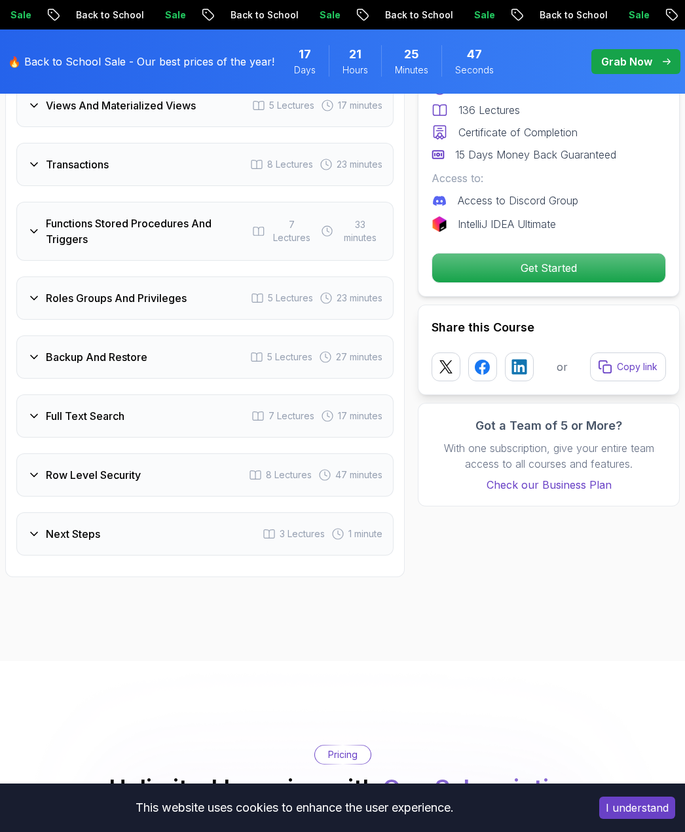
scroll to position [3078, 0]
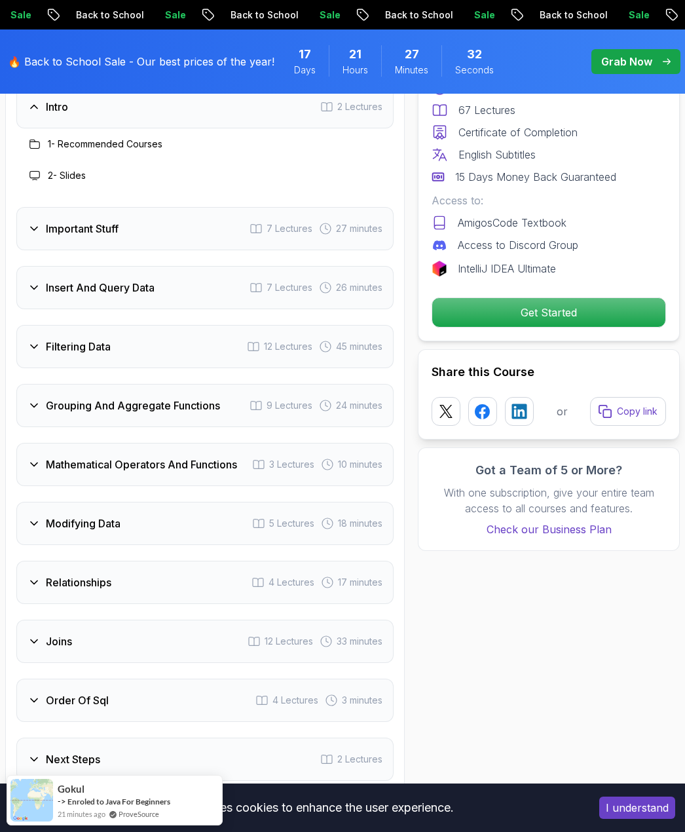
scroll to position [2030, 0]
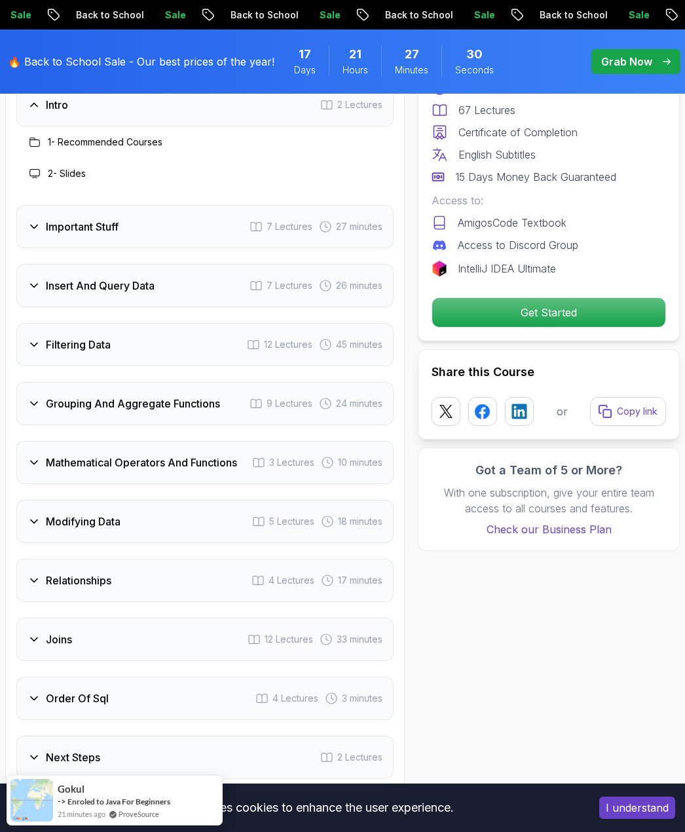
click at [35, 579] on icon at bounding box center [34, 580] width 7 height 3
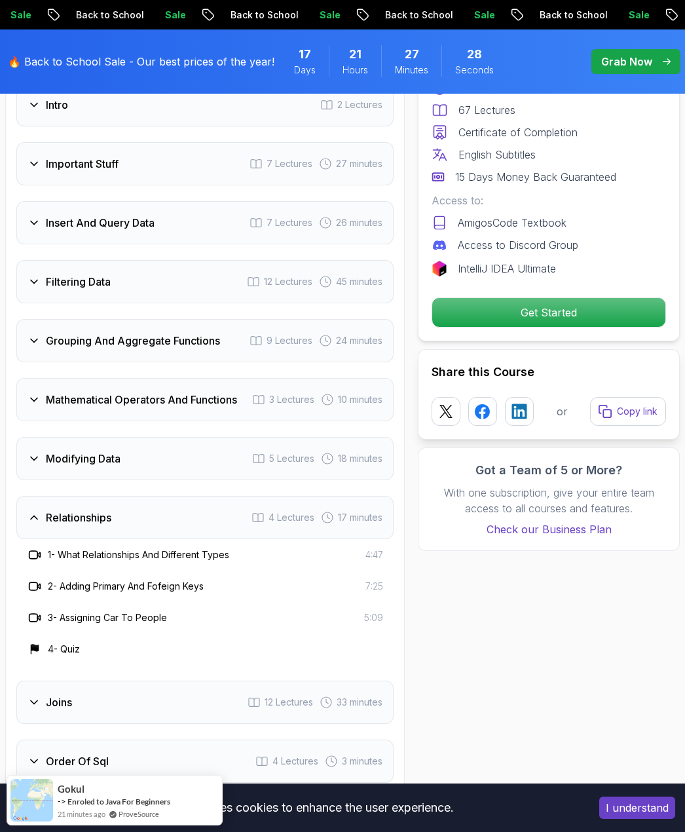
click at [37, 452] on icon at bounding box center [34, 458] width 13 height 13
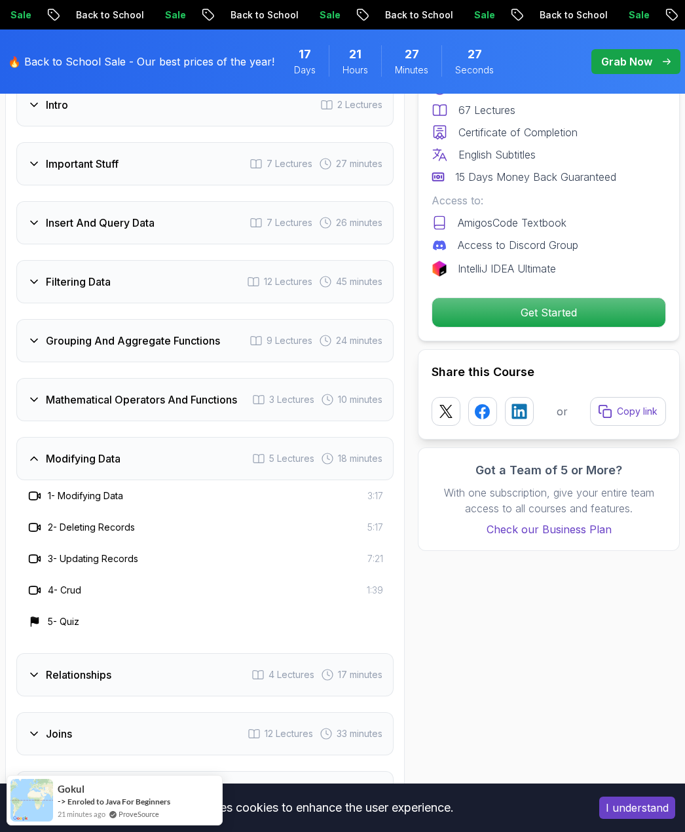
click at [35, 333] on div "Grouping And Aggregate Functions 9 Lectures 24 minutes" at bounding box center [204, 340] width 377 height 43
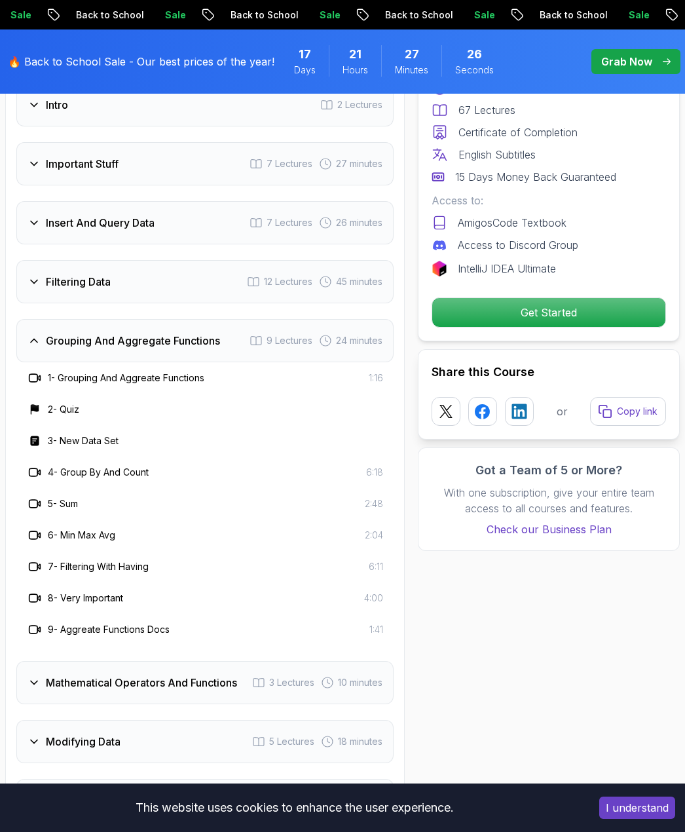
click at [37, 274] on div "Filtering Data 12 Lectures 45 minutes" at bounding box center [204, 281] width 377 height 43
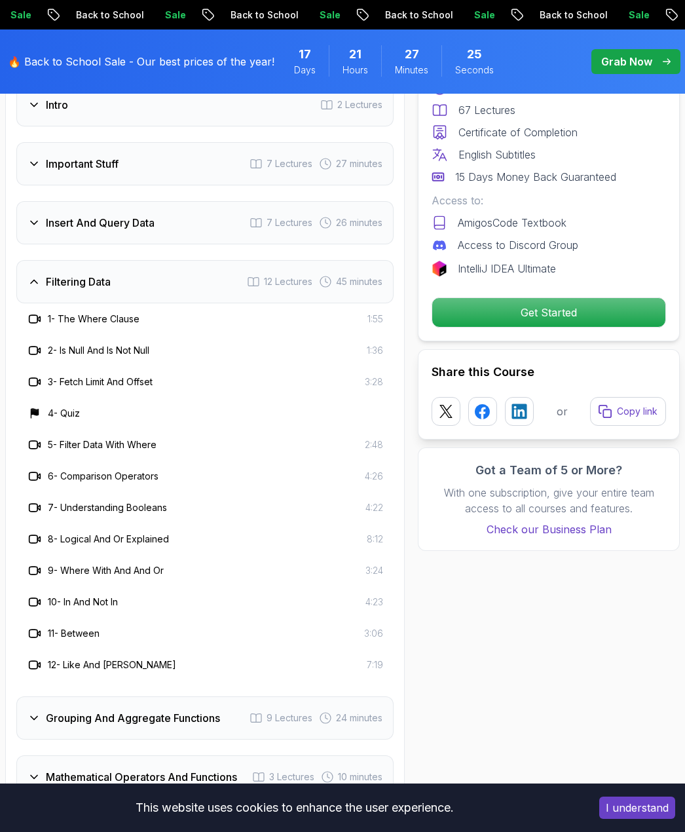
click at [43, 217] on div "Insert And Query Data 7 Lectures 26 minutes" at bounding box center [204, 222] width 377 height 43
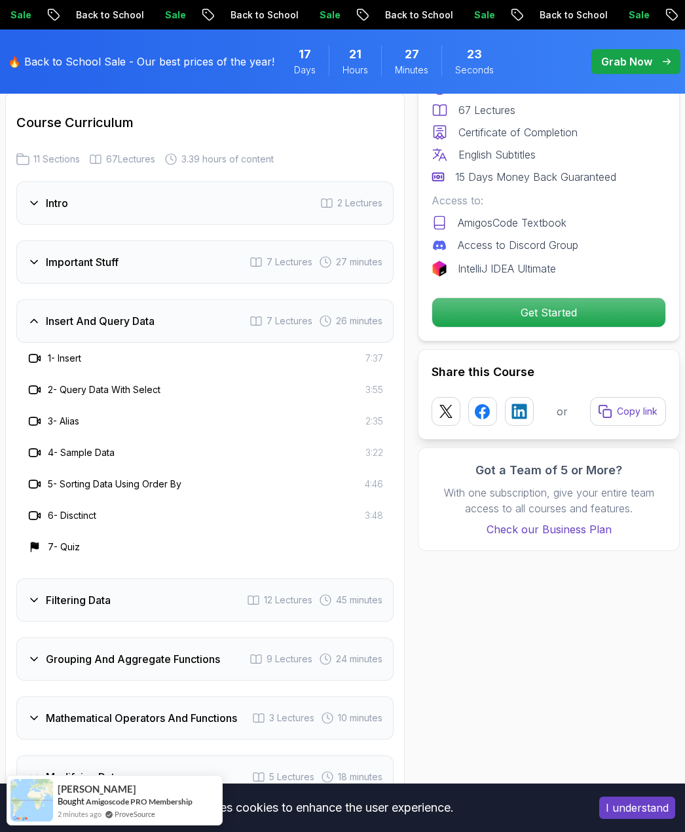
scroll to position [1899, 0]
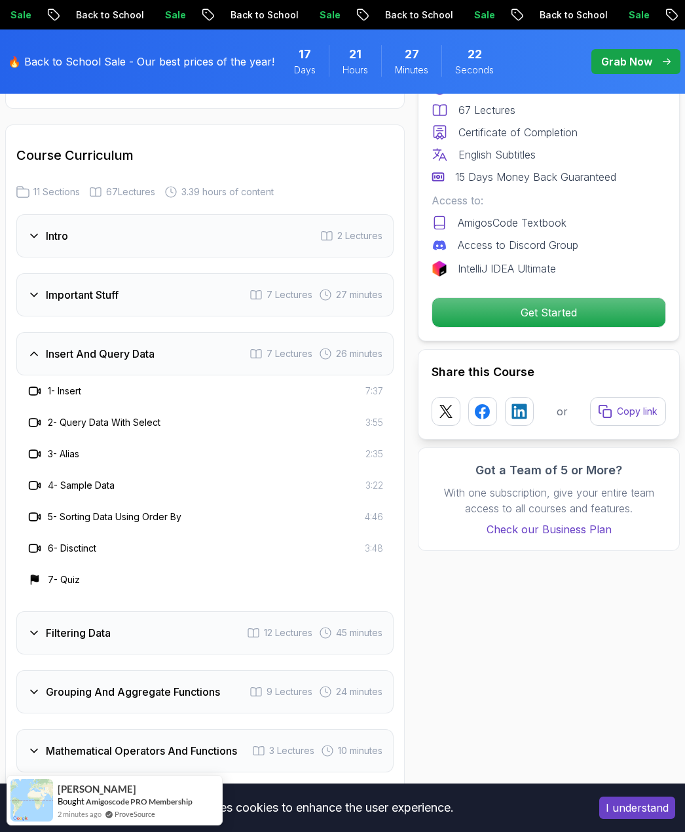
click at [34, 288] on icon at bounding box center [34, 294] width 13 height 13
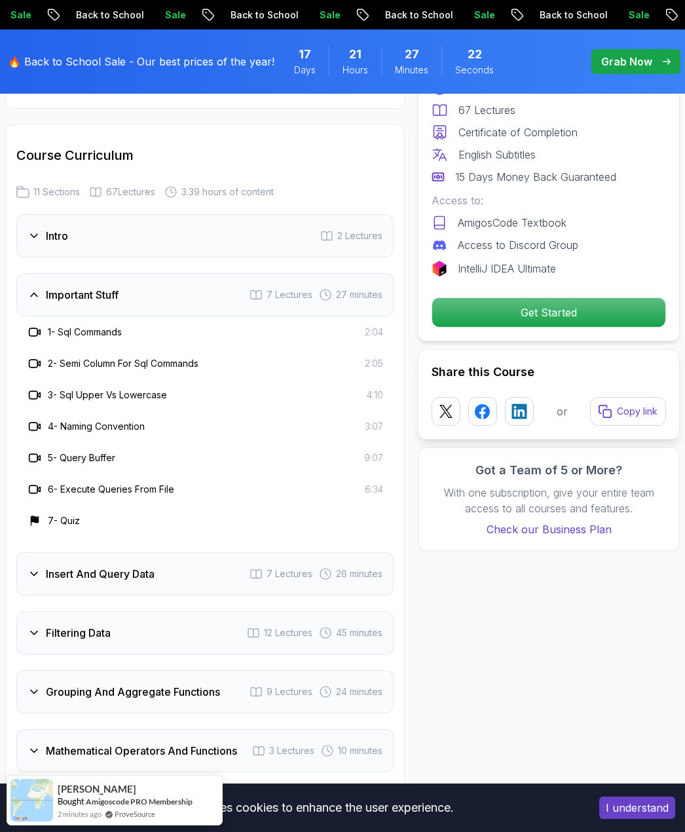
click at [39, 229] on icon at bounding box center [34, 235] width 13 height 13
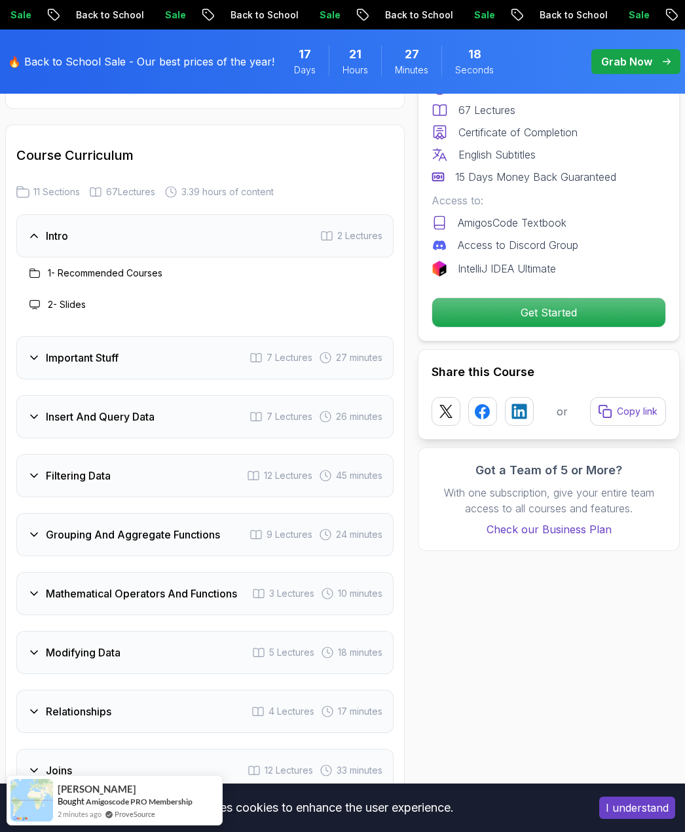
click at [28, 351] on icon at bounding box center [34, 357] width 13 height 13
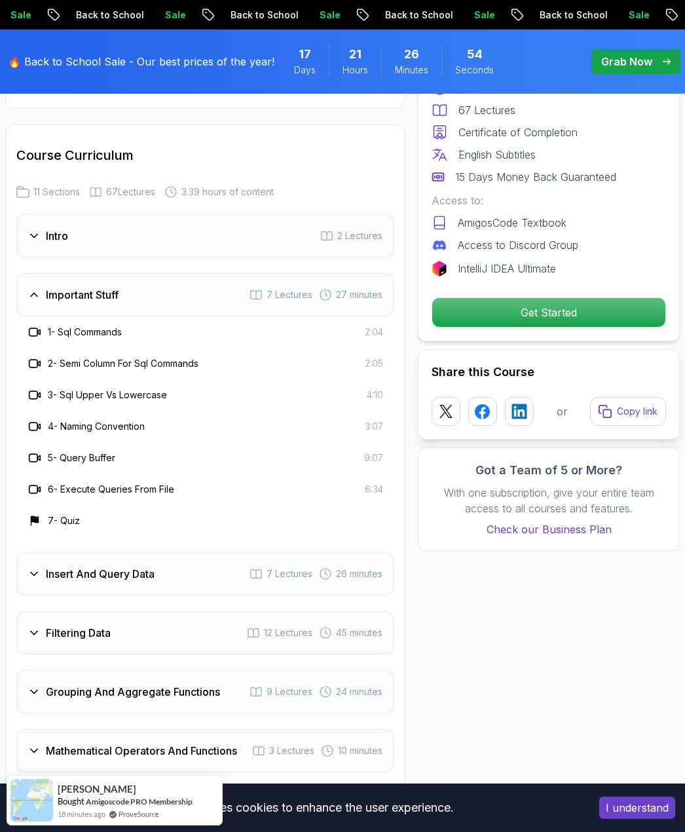
click at [91, 566] on h3 "Insert And Query Data" at bounding box center [100, 574] width 109 height 16
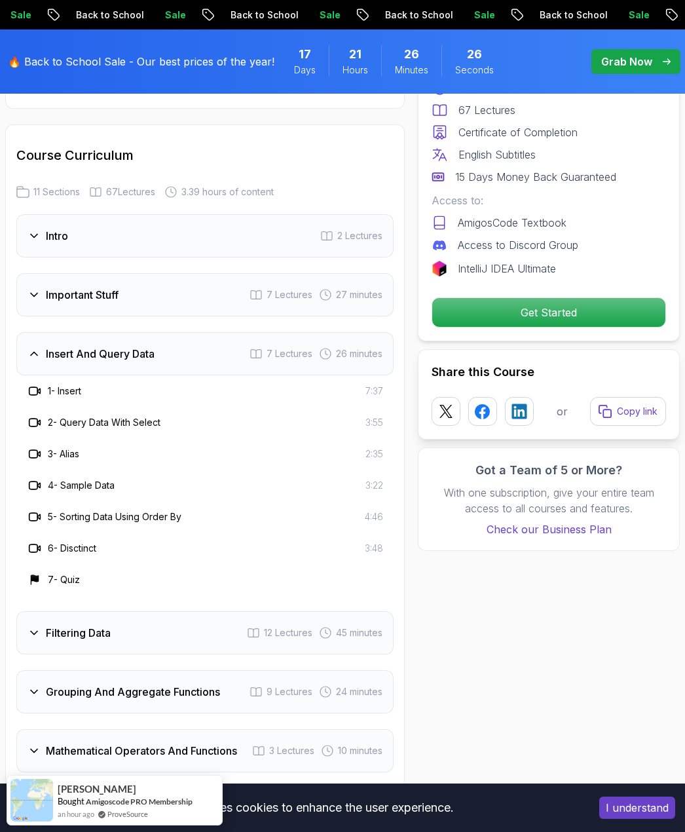
click at [77, 625] on h3 "Filtering Data" at bounding box center [78, 633] width 65 height 16
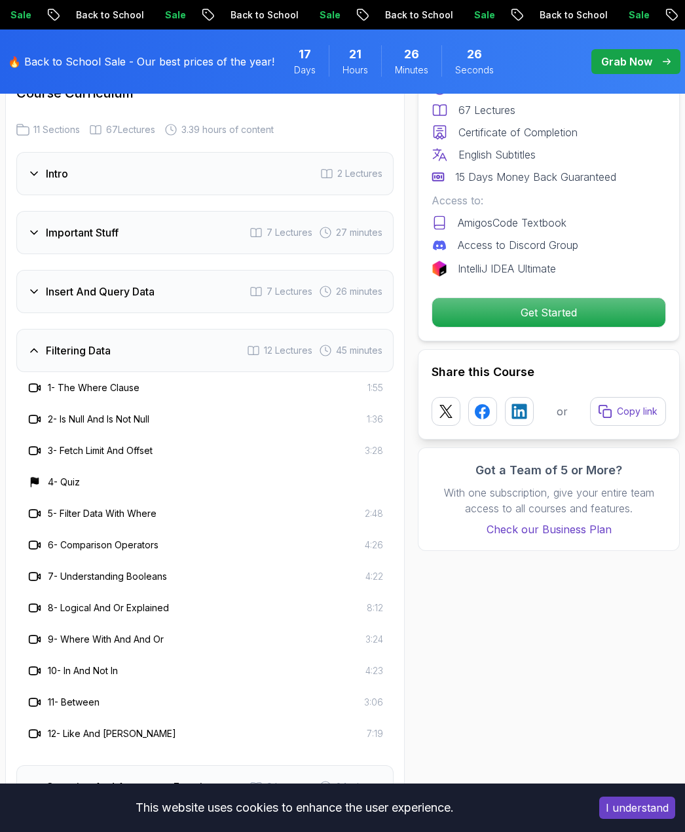
scroll to position [2030, 0]
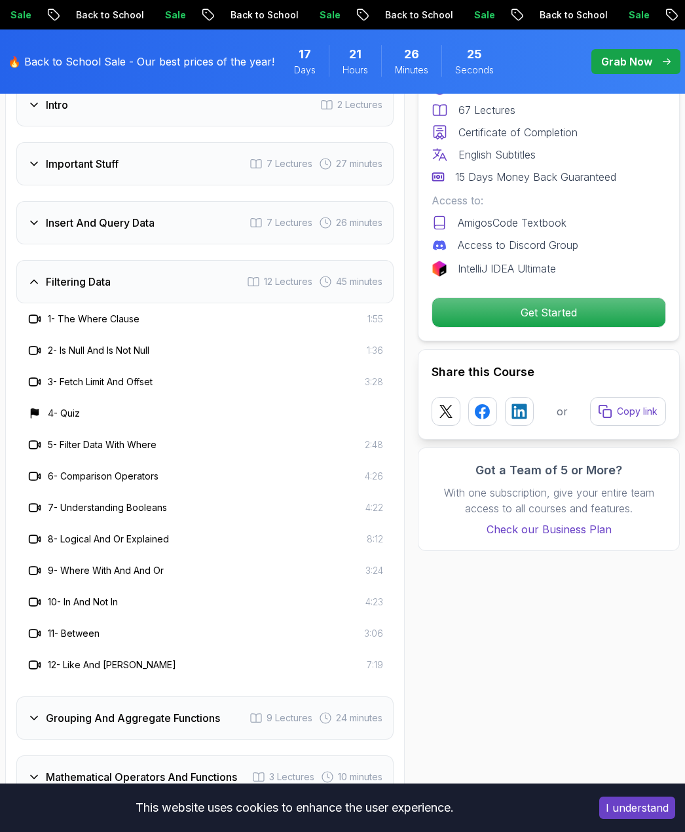
click at [78, 710] on h3 "Grouping And Aggregate Functions" at bounding box center [133, 718] width 174 height 16
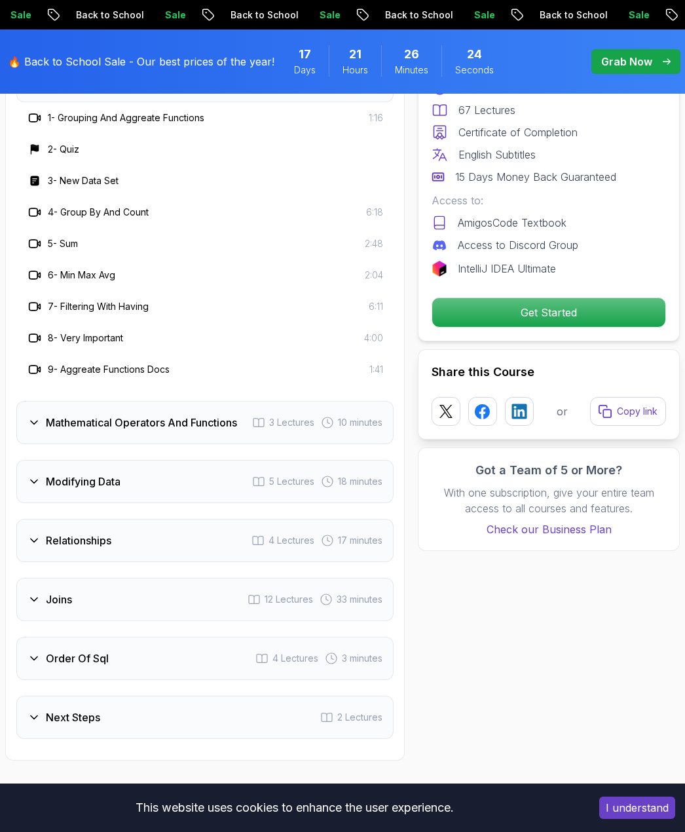
scroll to position [2292, 0]
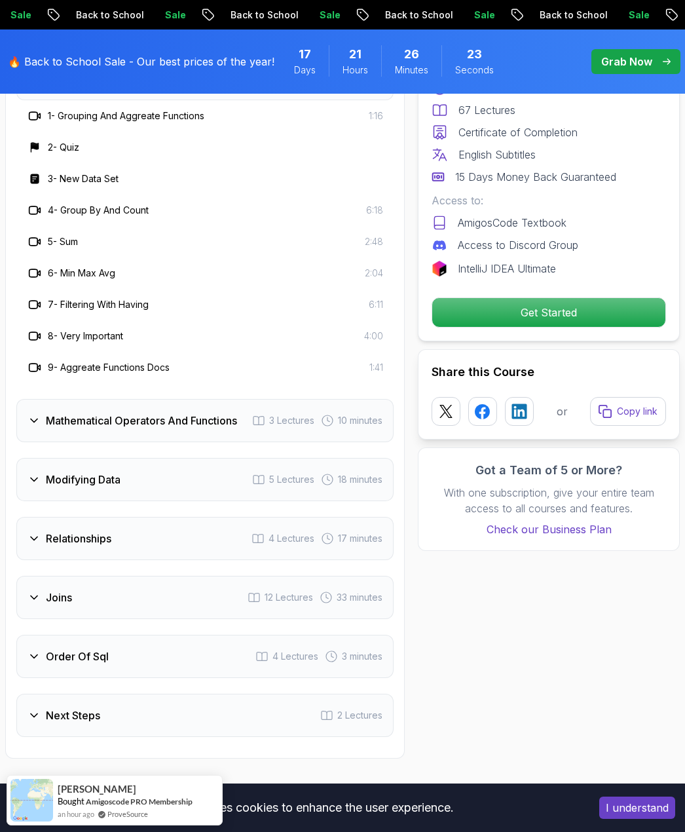
click at [91, 413] on h3 "Mathematical Operators And Functions" at bounding box center [141, 421] width 191 height 16
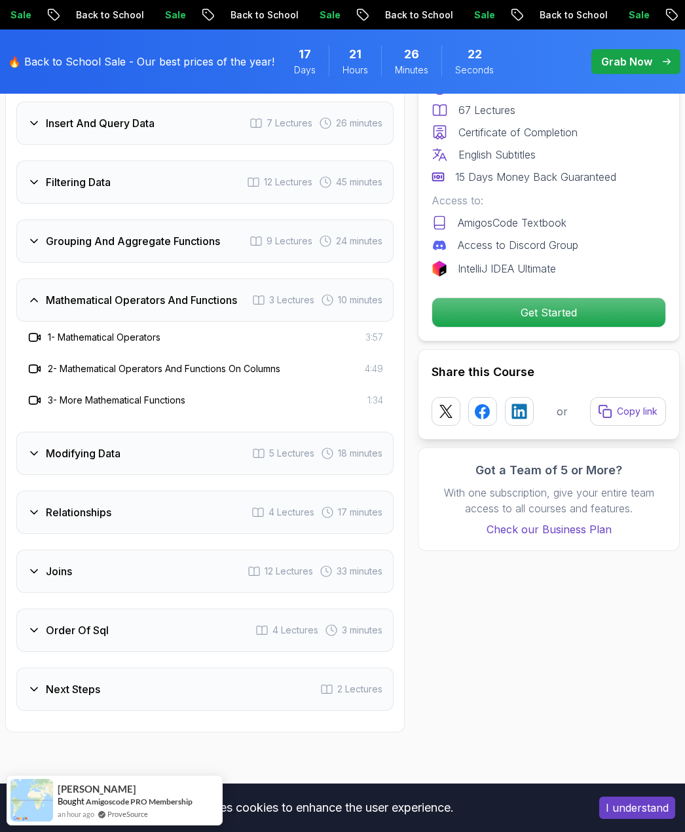
scroll to position [2096, 0]
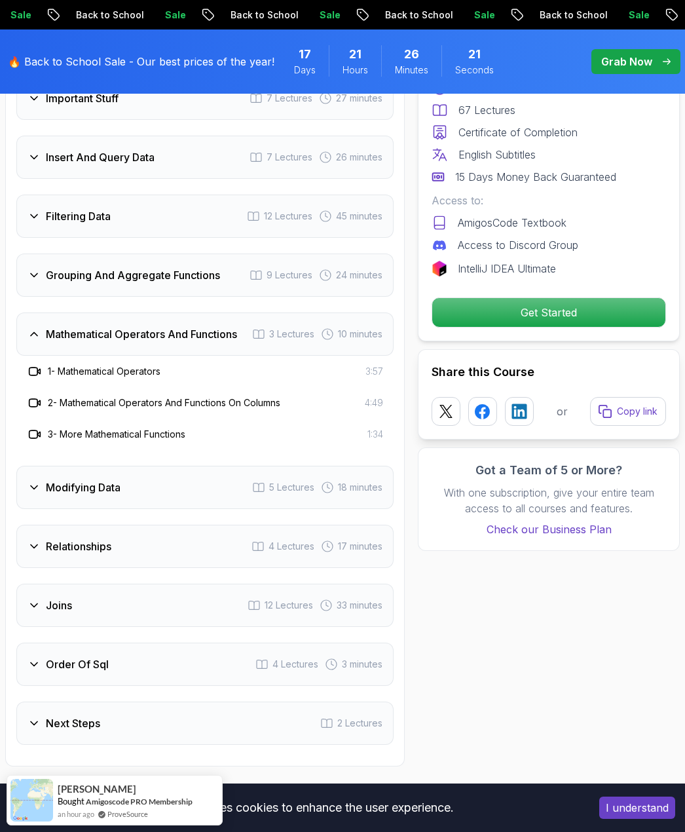
click at [56, 488] on div "Modifying Data 5 Lectures 18 minutes" at bounding box center [204, 487] width 377 height 43
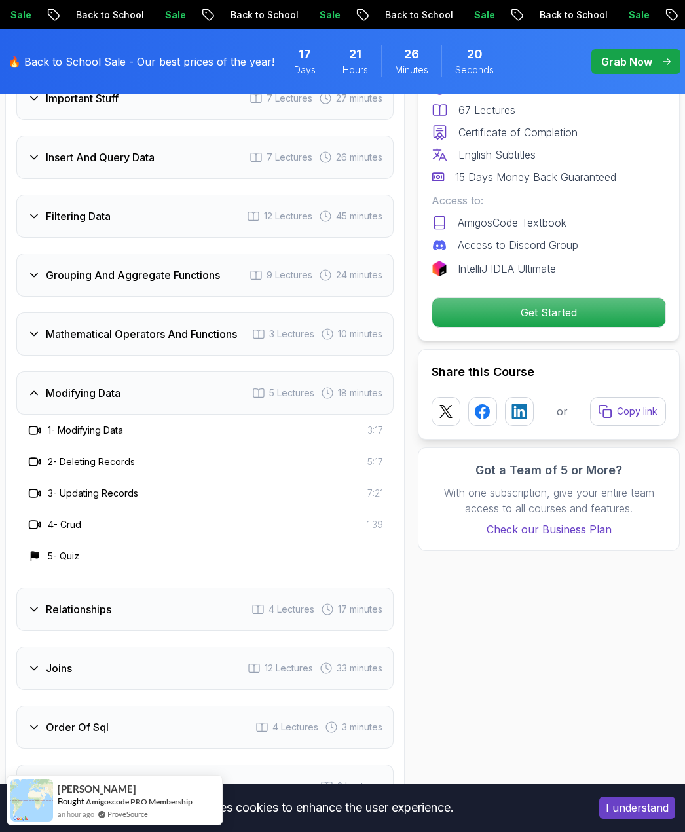
click at [65, 602] on div "Relationships 4 Lectures 17 minutes" at bounding box center [204, 608] width 377 height 43
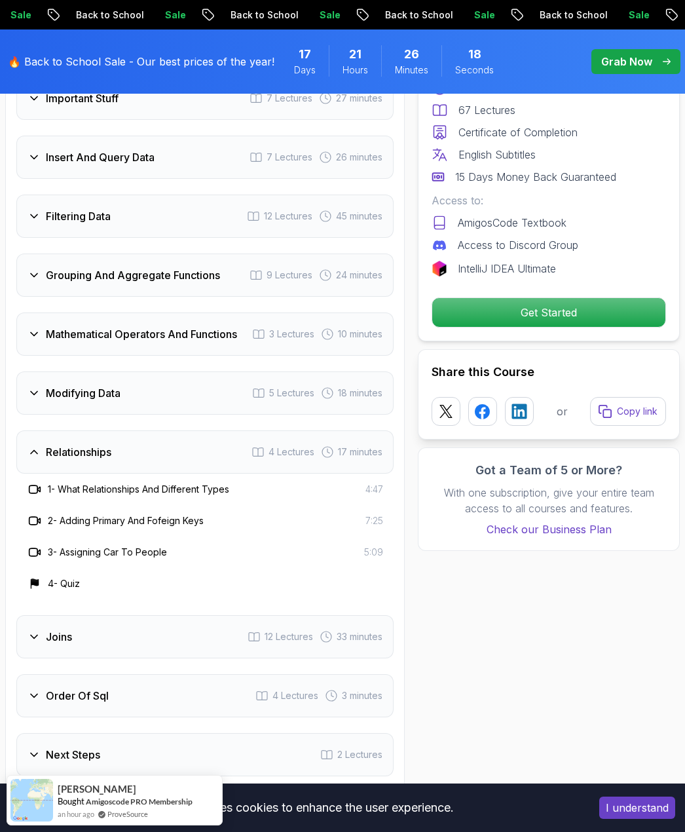
click at [59, 629] on h3 "Joins" at bounding box center [59, 637] width 26 height 16
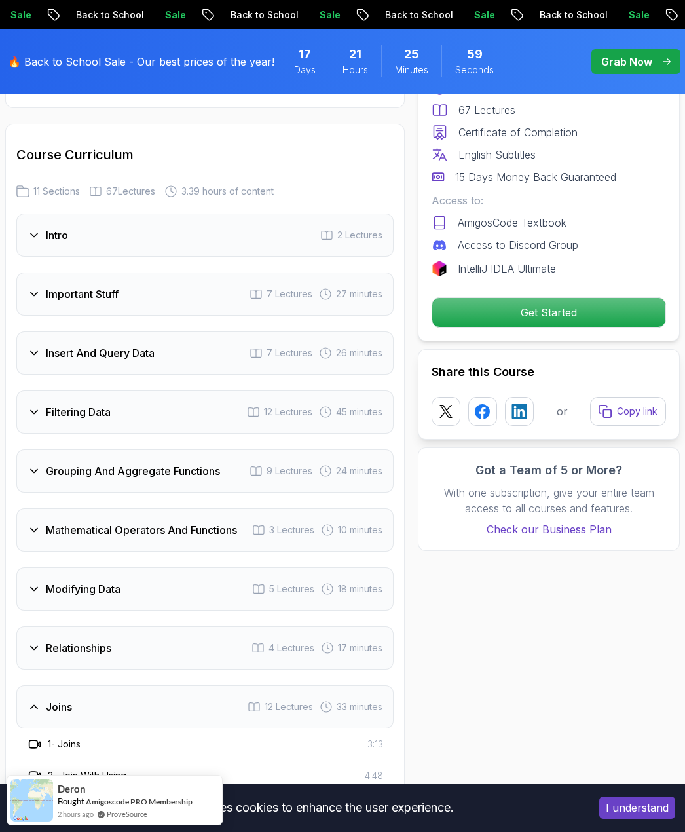
scroll to position [1899, 0]
